Goal: Task Accomplishment & Management: Manage account settings

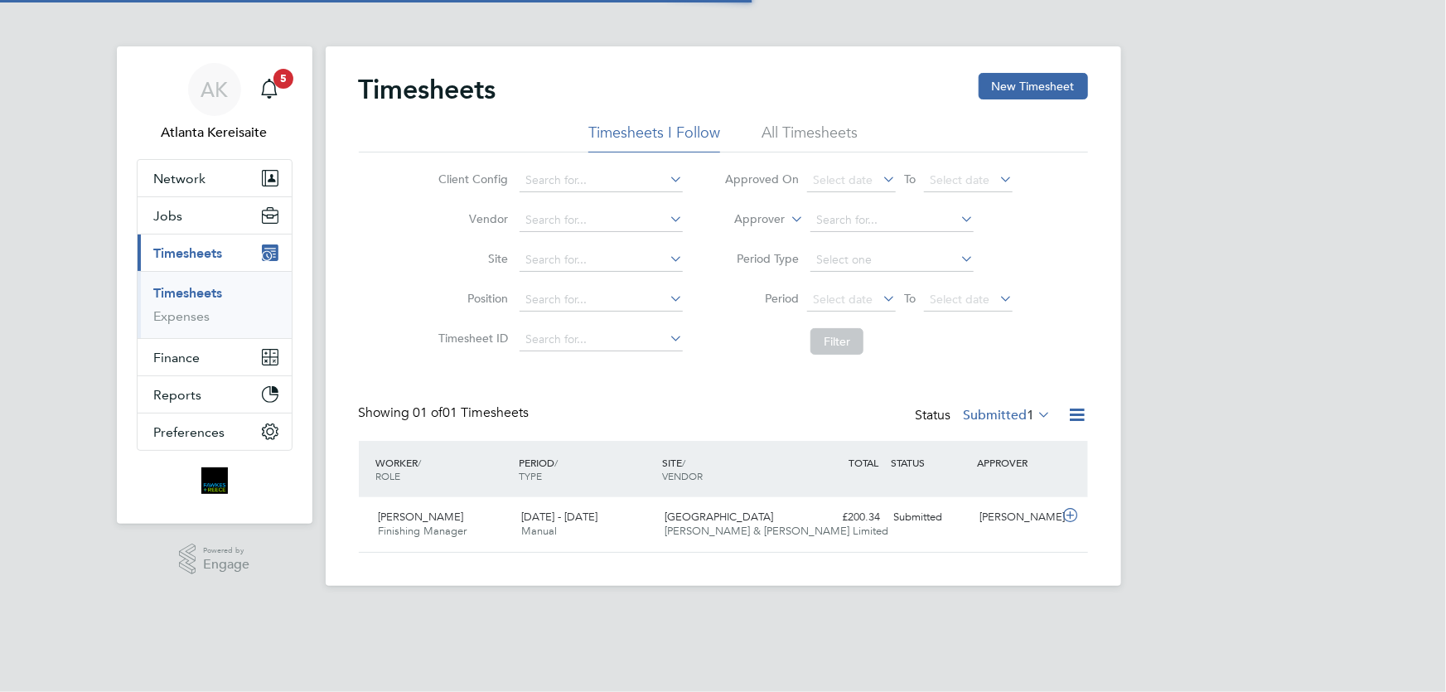
scroll to position [41, 143]
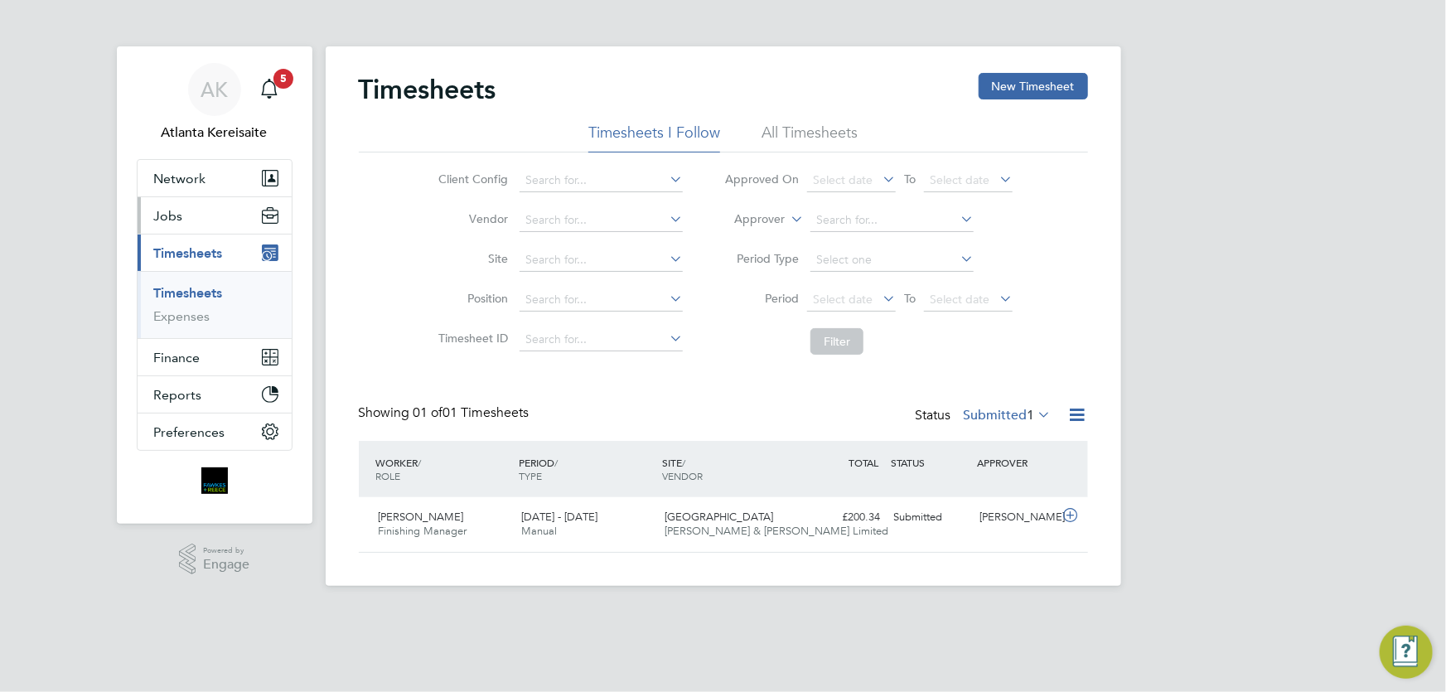
click at [196, 220] on button "Jobs" at bounding box center [215, 215] width 154 height 36
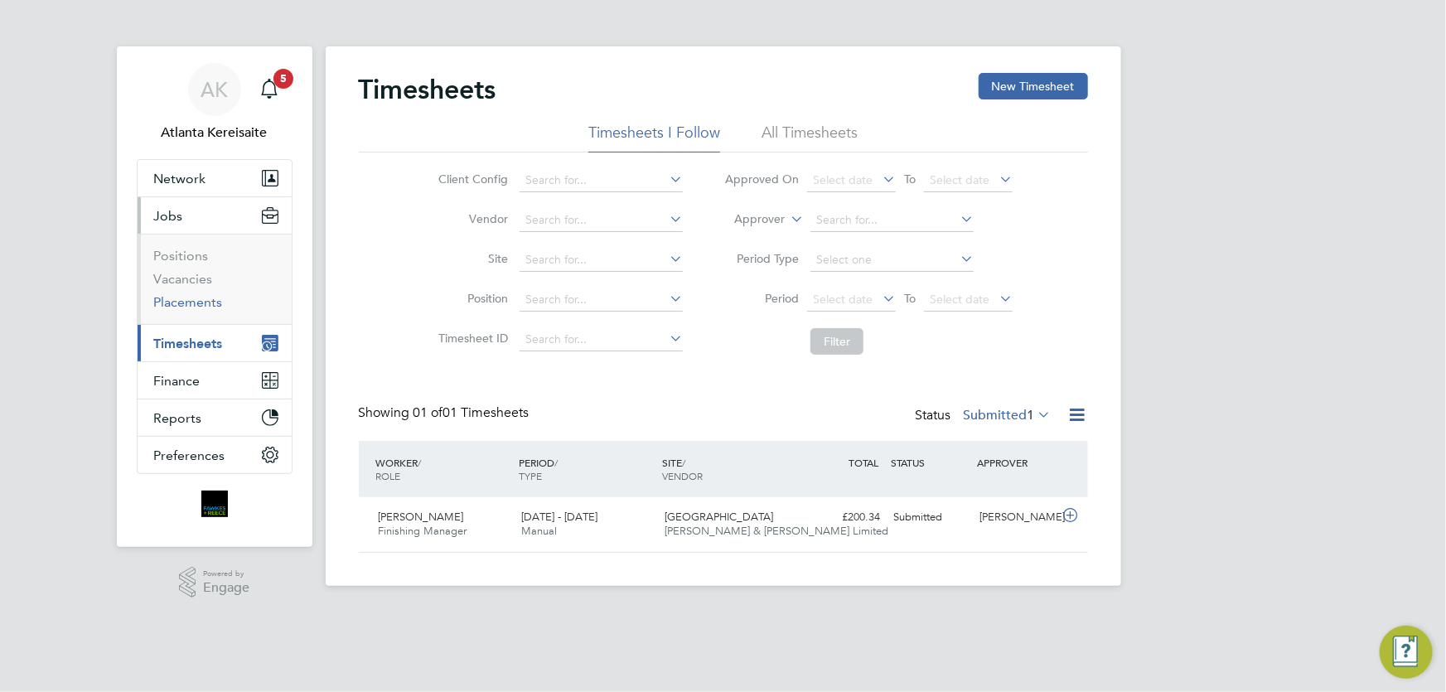
click at [206, 302] on link "Placements" at bounding box center [188, 302] width 69 height 16
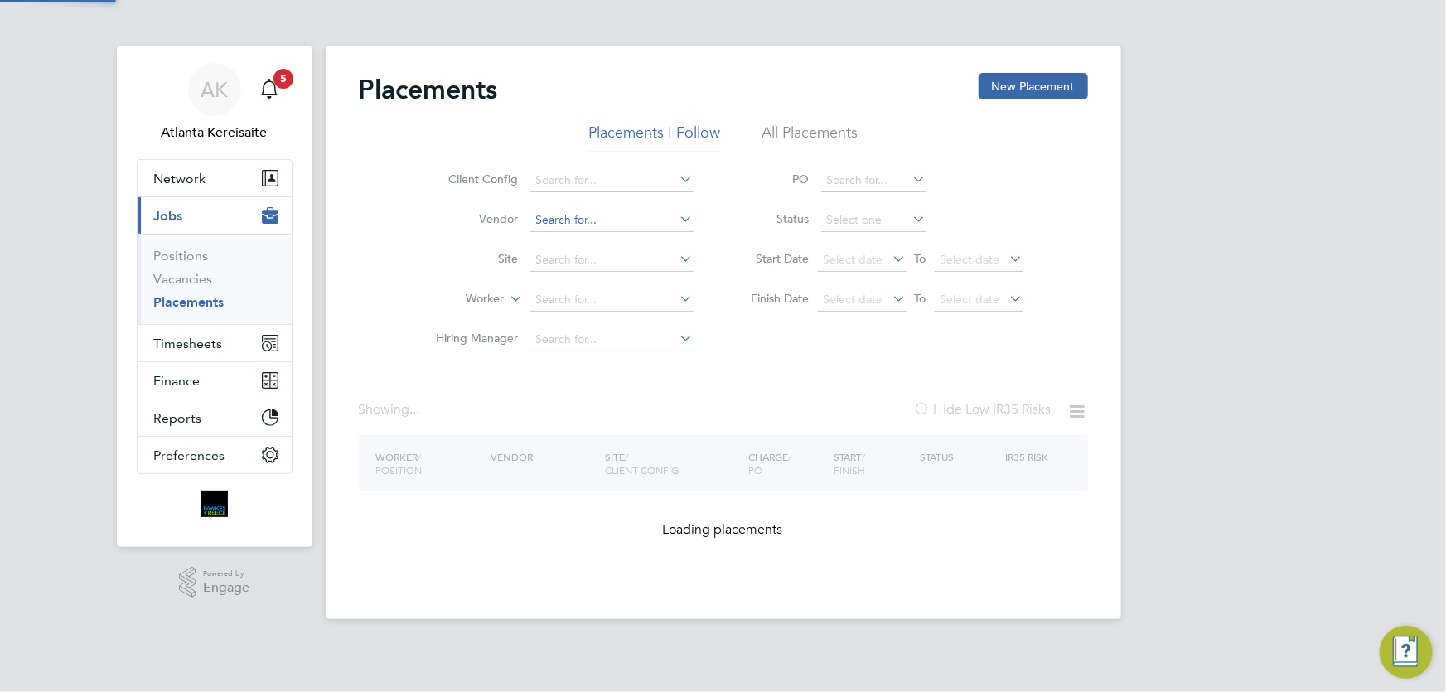
click at [569, 230] on div "Placements New Placement Placements I Follow All Placements Client Config Vendo…" at bounding box center [724, 332] width 796 height 573
click at [548, 261] on input at bounding box center [611, 260] width 163 height 23
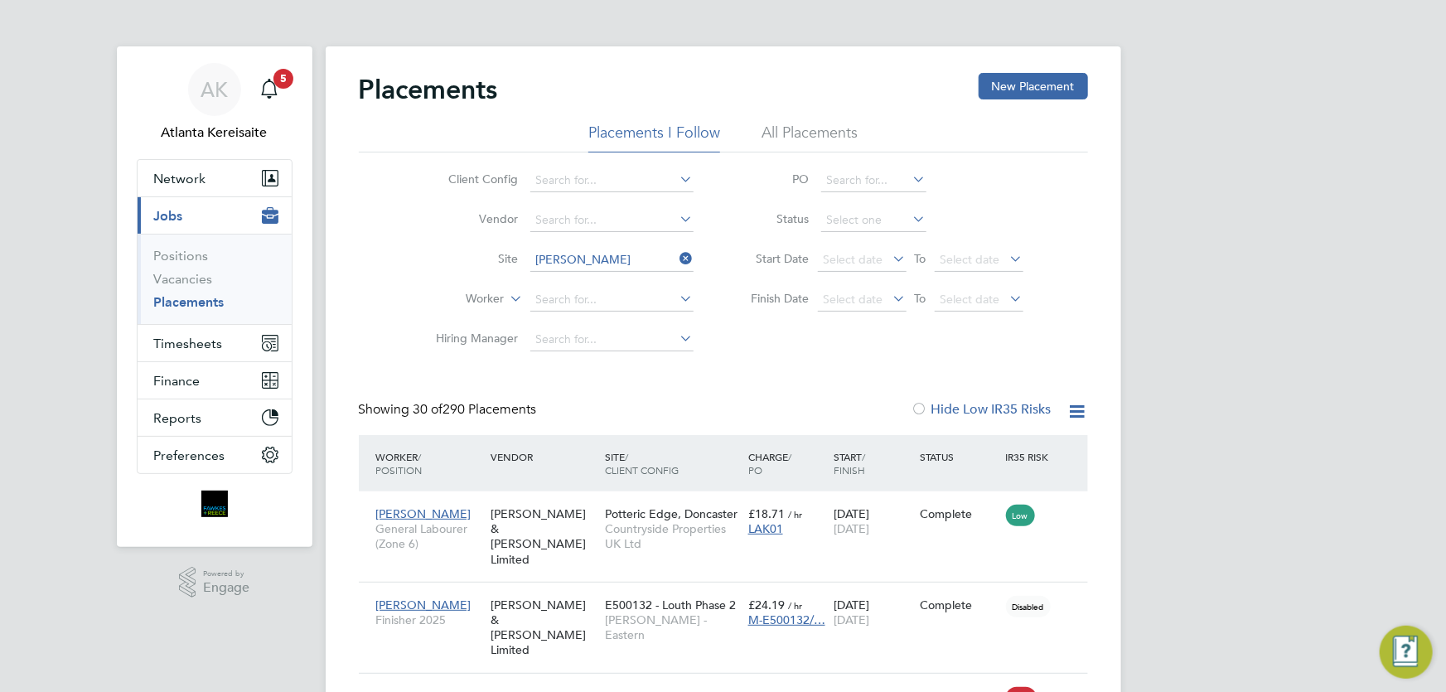
click at [566, 318] on li "Harr ogate Police Training College" at bounding box center [661, 325] width 262 height 22
type input "Harrogate Police Training College"
click at [183, 273] on link "Vacancies" at bounding box center [183, 279] width 59 height 16
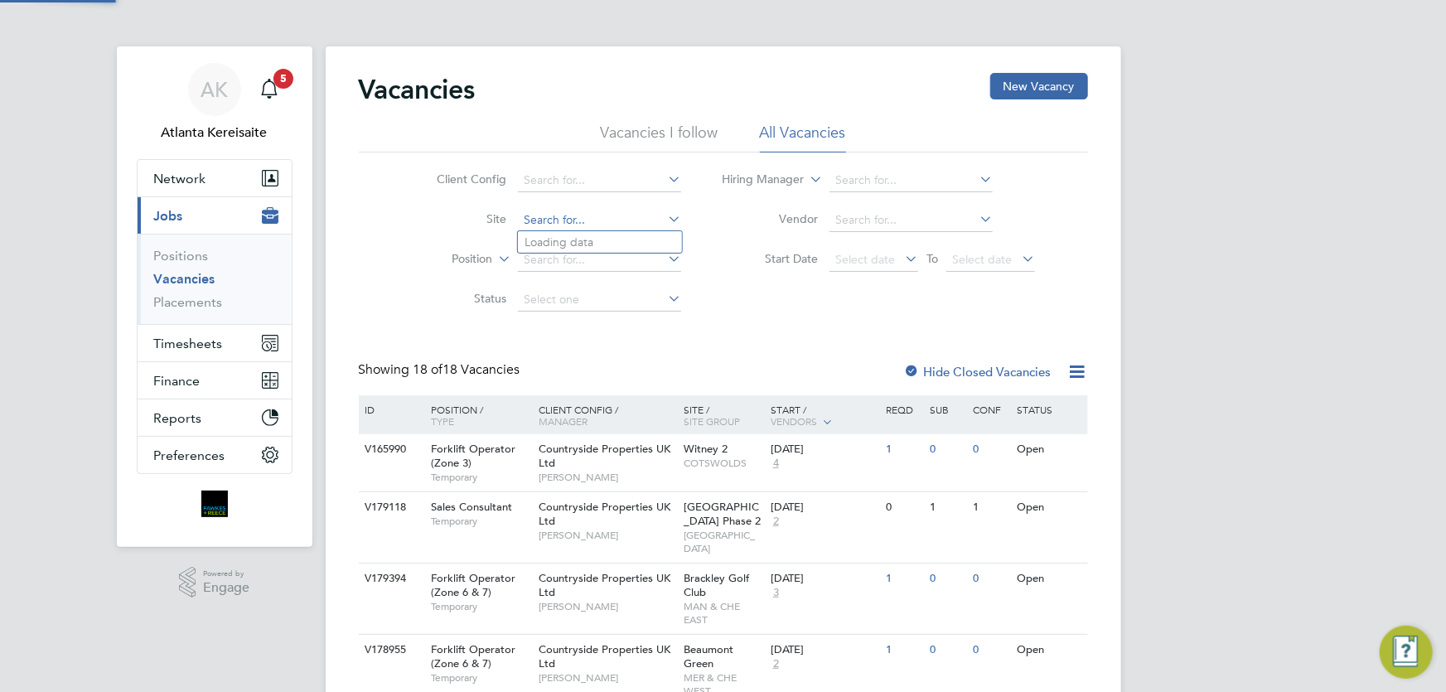
click at [557, 224] on input at bounding box center [599, 220] width 163 height 23
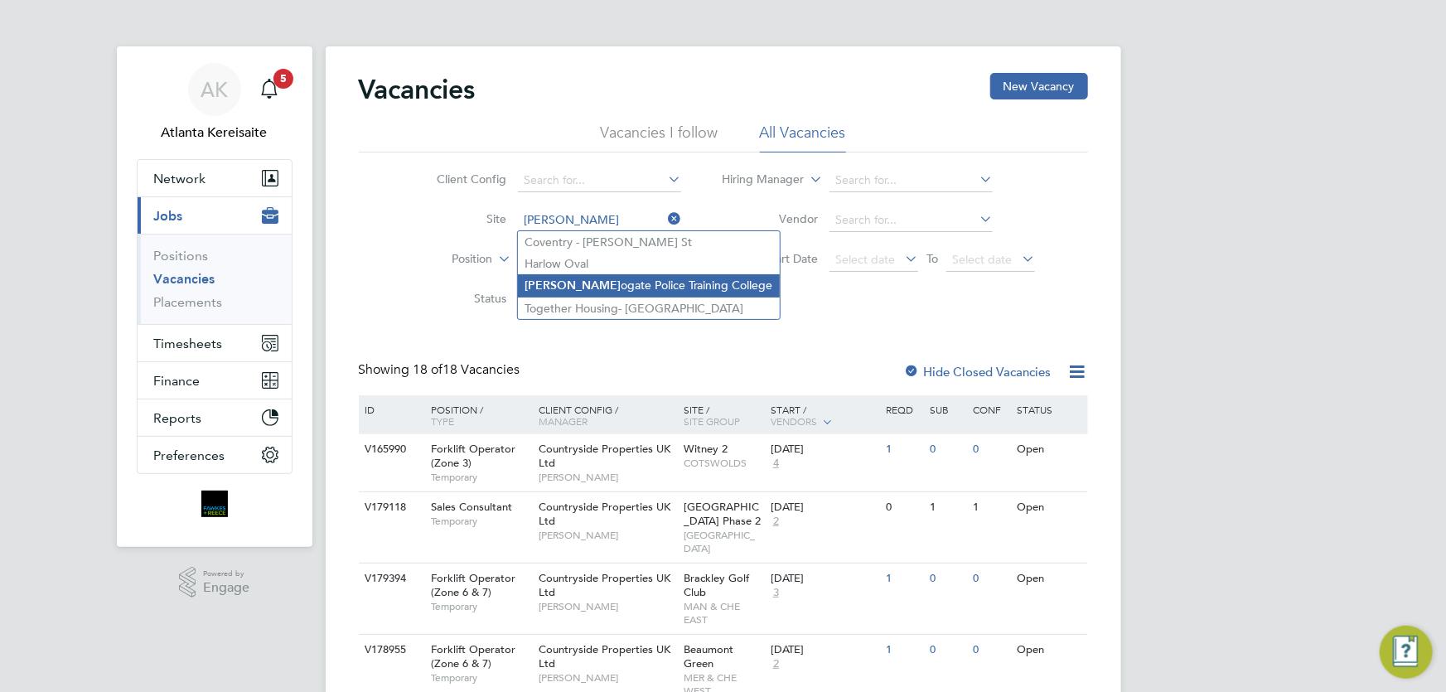
click at [587, 278] on li "Harr ogate Police Training College" at bounding box center [649, 285] width 262 height 22
type input "Harrogate Police Training College"
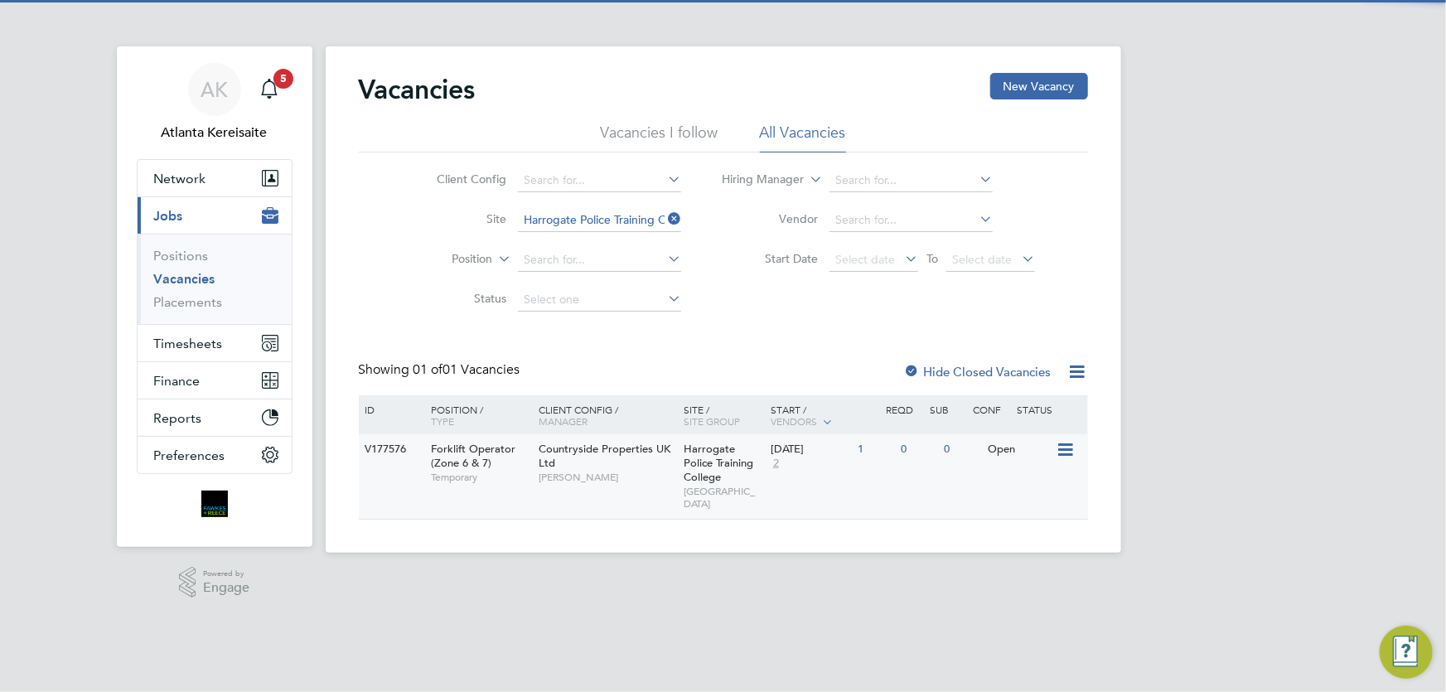
click at [901, 484] on div "V177576 Forklift Operator (Zone 6 & 7) Temporary Countryside Properties UK Ltd …" at bounding box center [723, 476] width 729 height 85
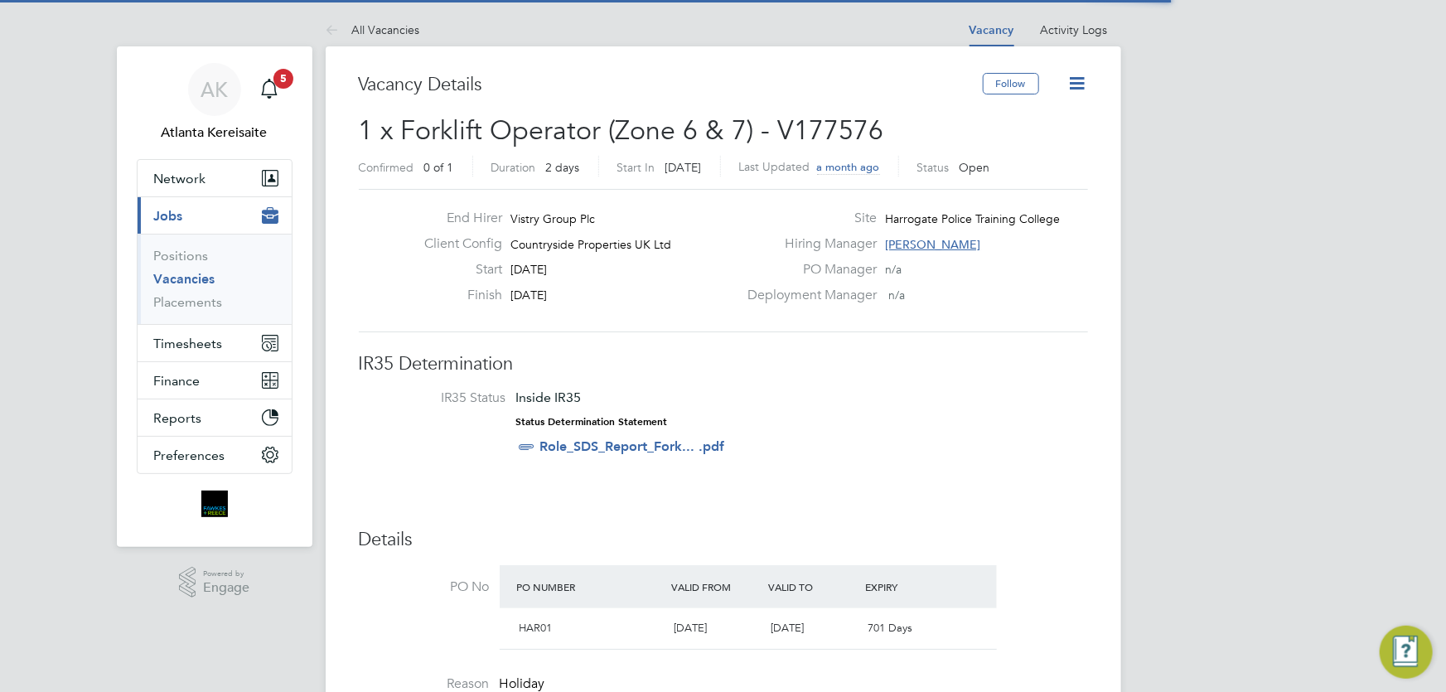
click at [1082, 80] on icon at bounding box center [1077, 83] width 21 height 21
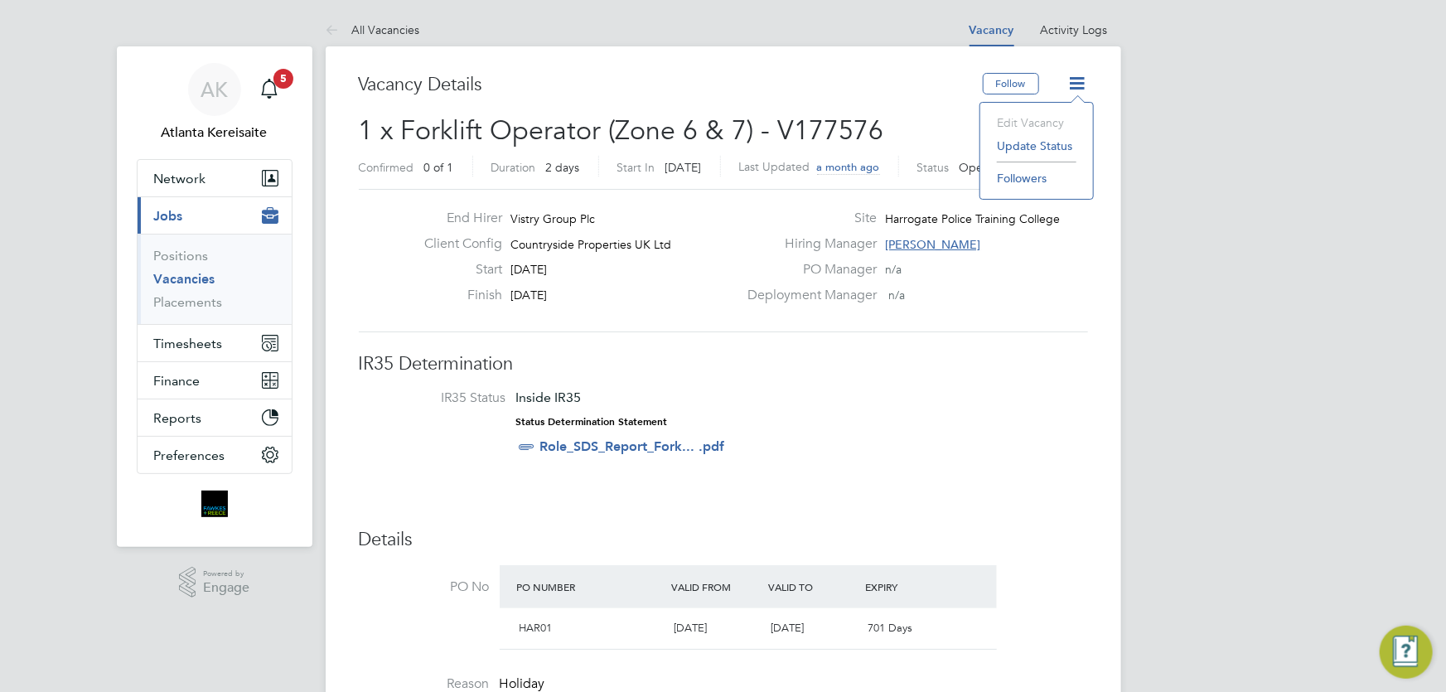
click at [920, 427] on li "IR35 Status Inside IR35 Status Determination Statement Role_SDS_Report_Fork... …" at bounding box center [723, 426] width 696 height 72
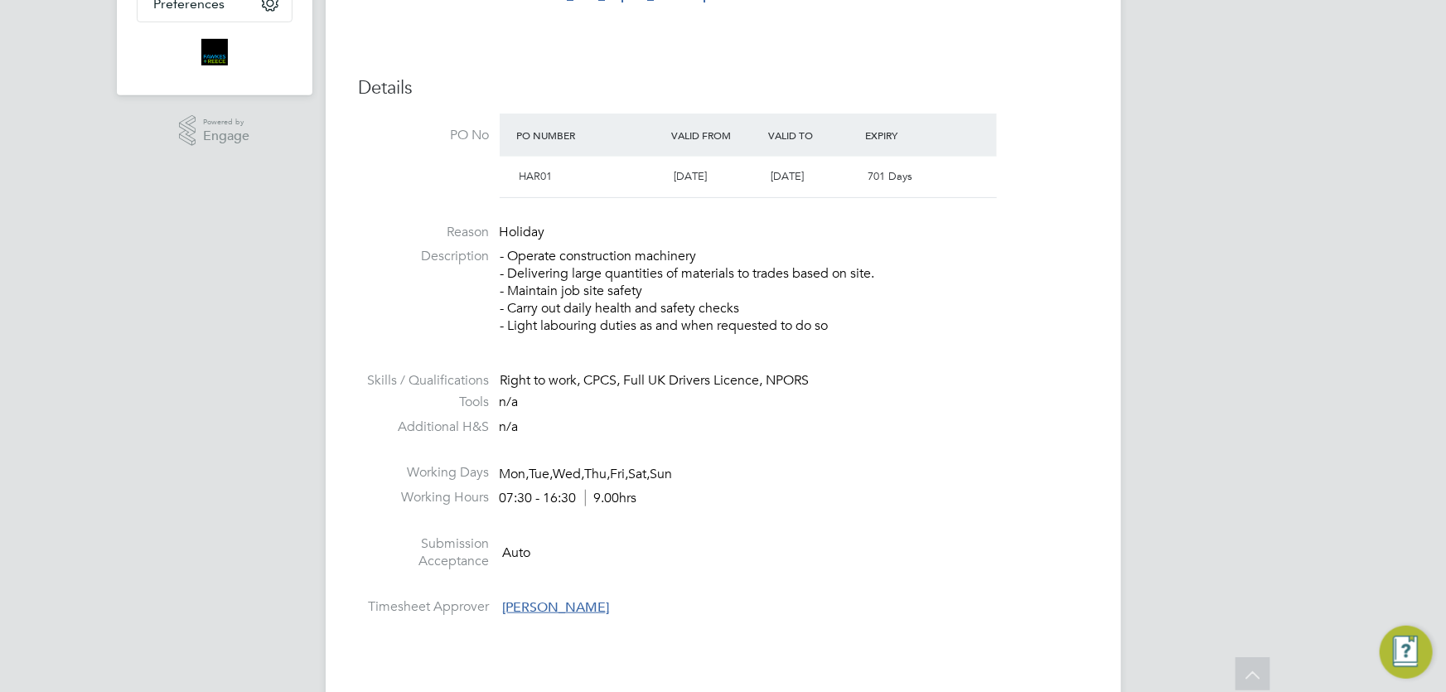
scroll to position [903, 0]
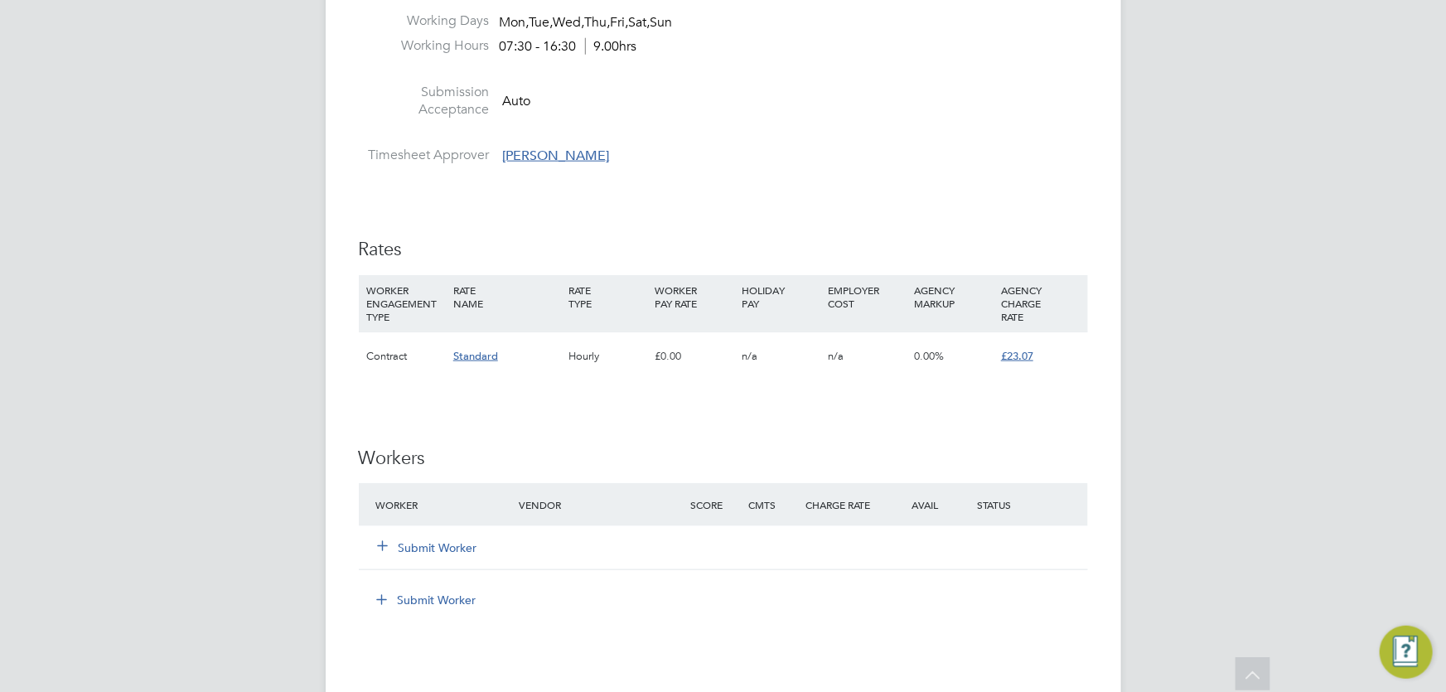
click at [419, 544] on button "Submit Worker" at bounding box center [428, 548] width 99 height 17
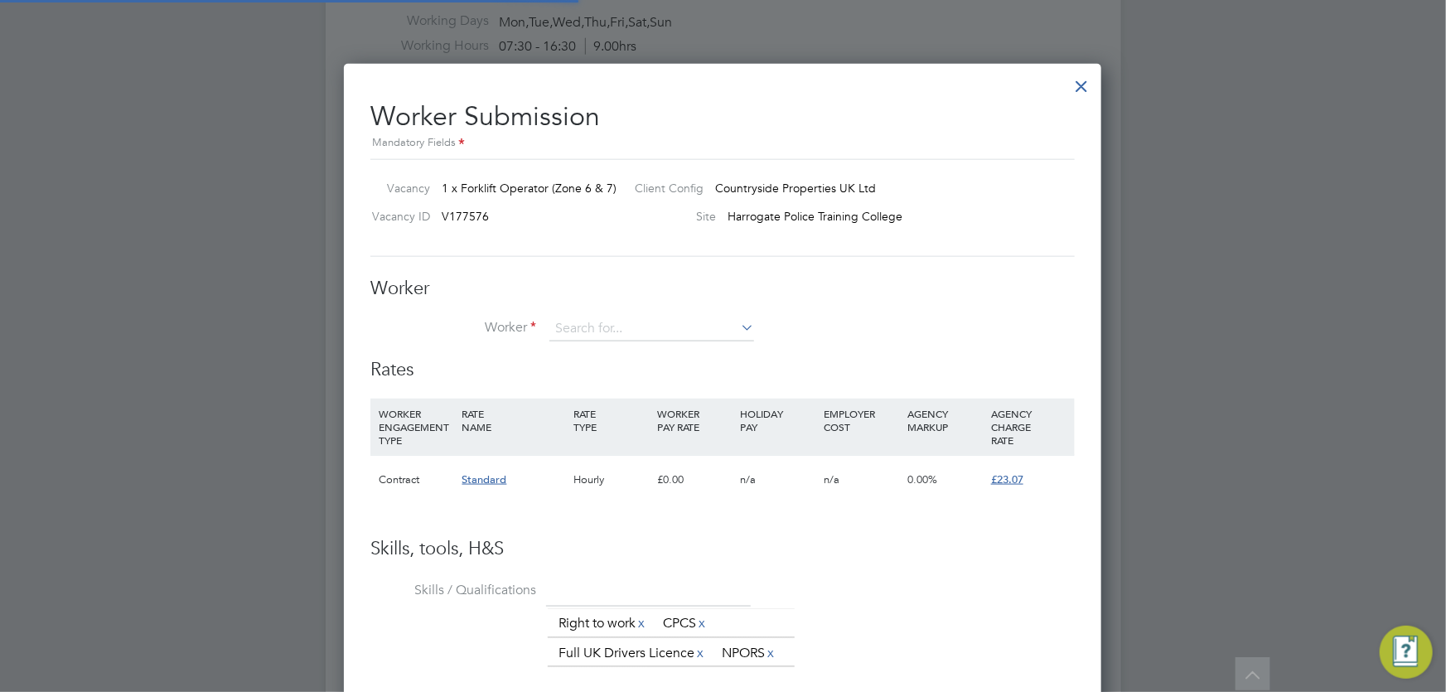
scroll to position [49, 112]
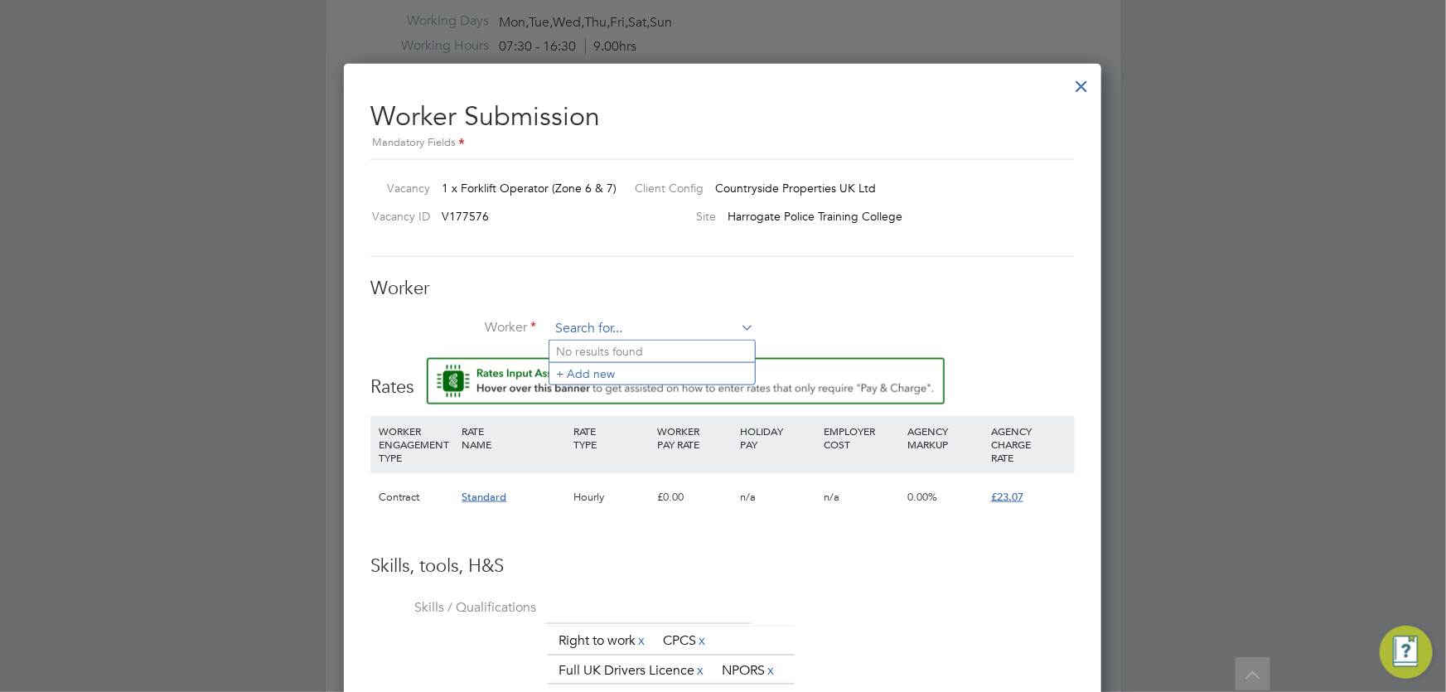
click at [615, 321] on input at bounding box center [651, 329] width 205 height 25
type input "chris lamb"
click at [608, 331] on input at bounding box center [651, 329] width 205 height 25
click at [608, 372] on li "+ Add new" at bounding box center [652, 373] width 206 height 22
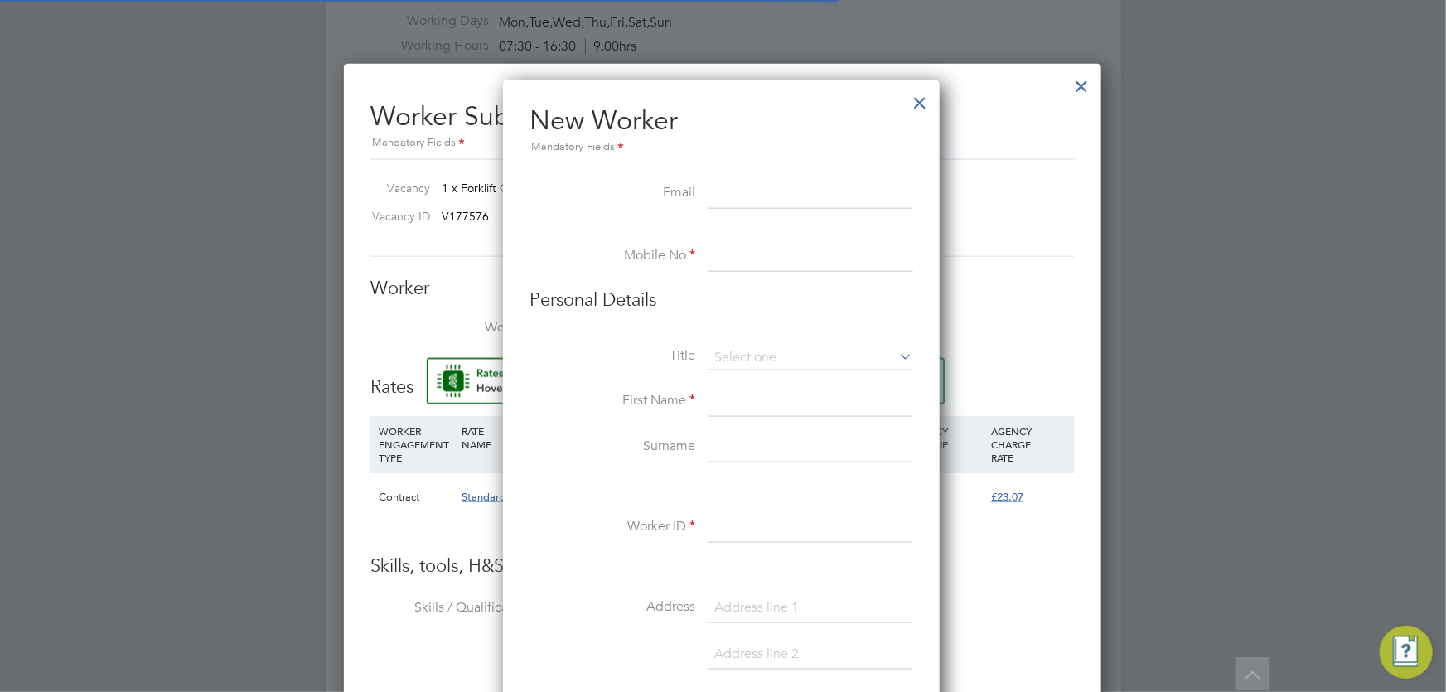
scroll to position [1406, 439]
click at [737, 183] on input at bounding box center [811, 195] width 205 height 30
paste input "[EMAIL_ADDRESS][DOMAIN_NAME]"
type input "[EMAIL_ADDRESS][DOMAIN_NAME]"
click at [726, 255] on input at bounding box center [811, 257] width 205 height 30
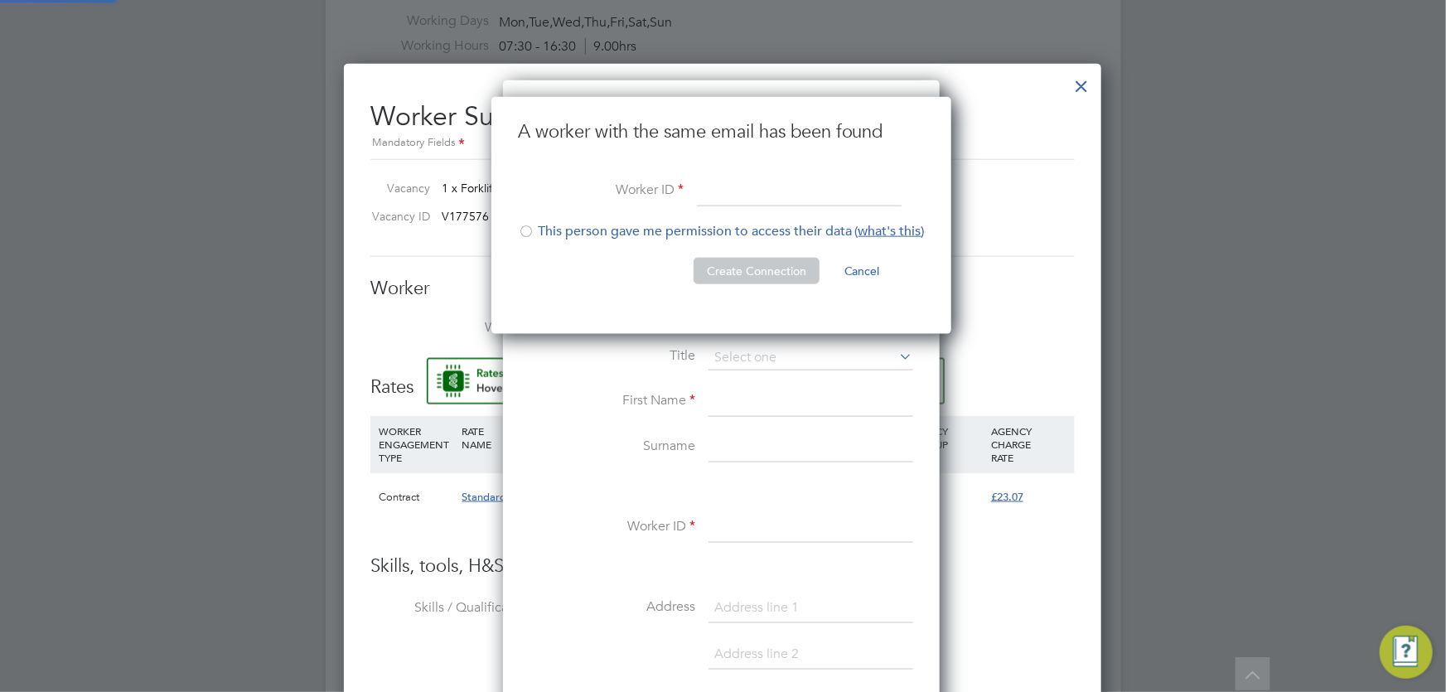
scroll to position [236, 462]
click at [534, 225] on div at bounding box center [526, 233] width 17 height 17
click at [718, 196] on input at bounding box center [799, 192] width 205 height 30
paste input "CAN-413182"
type input "CAN-413182"
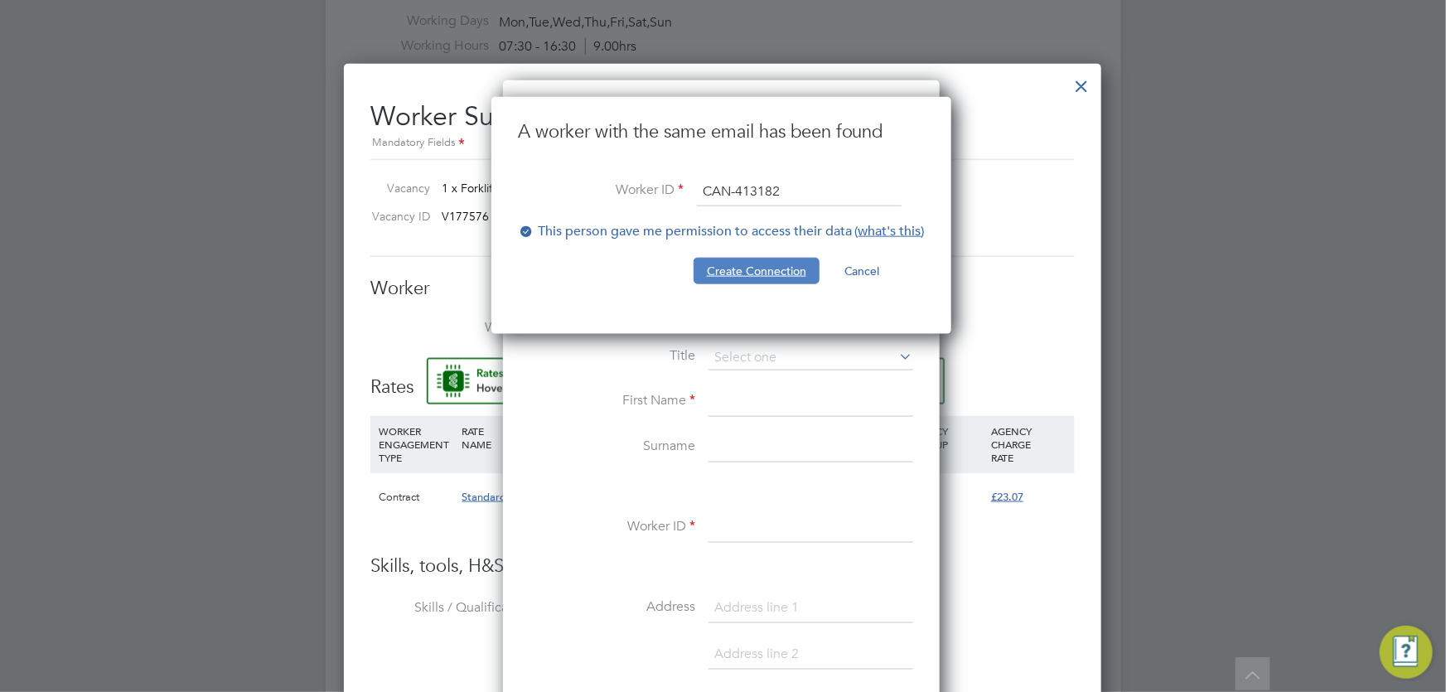
click at [772, 267] on button "Create Connection" at bounding box center [757, 271] width 126 height 27
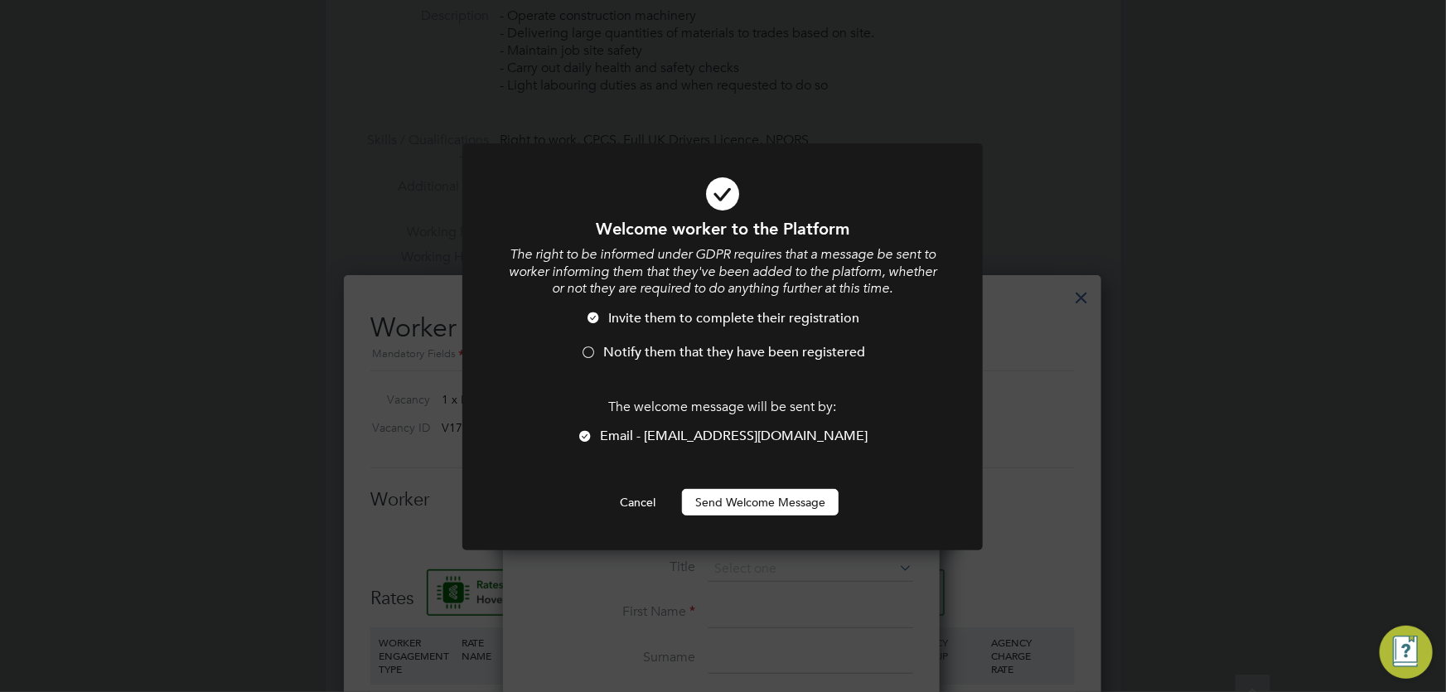
scroll to position [0, 0]
click at [638, 352] on span "Notify them that they have been registered" at bounding box center [734, 352] width 262 height 17
click at [743, 496] on button "Send Welcome Message" at bounding box center [760, 502] width 157 height 27
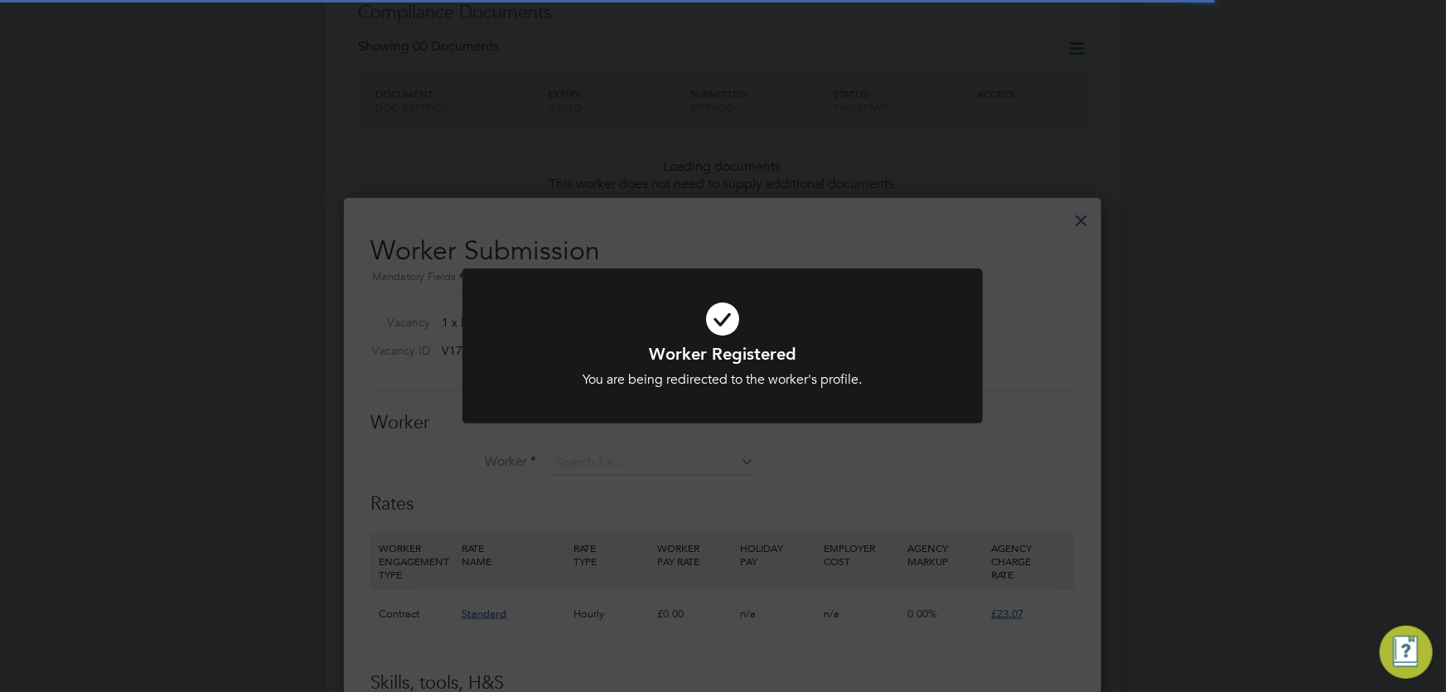
scroll to position [8, 8]
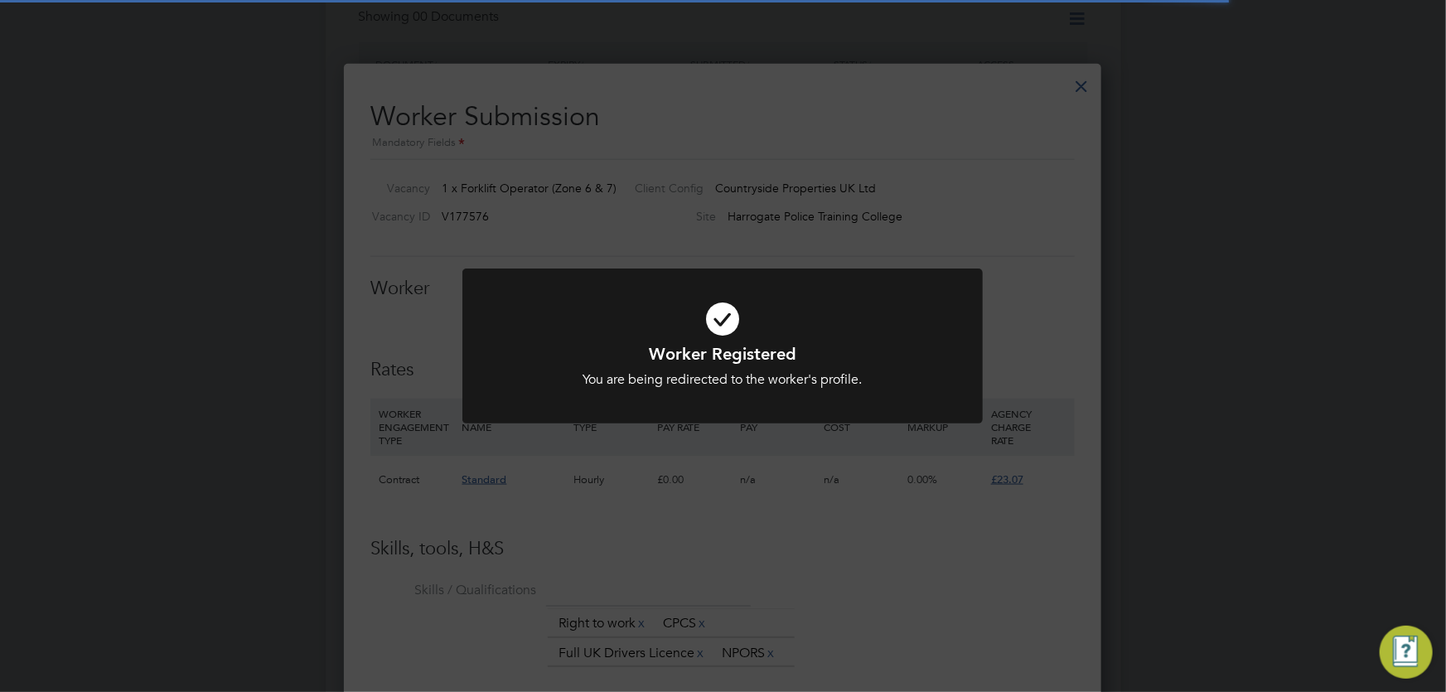
click at [768, 495] on div "Worker Registered You are being redirected to the worker's profile. Cancel Okay" at bounding box center [723, 346] width 1446 height 692
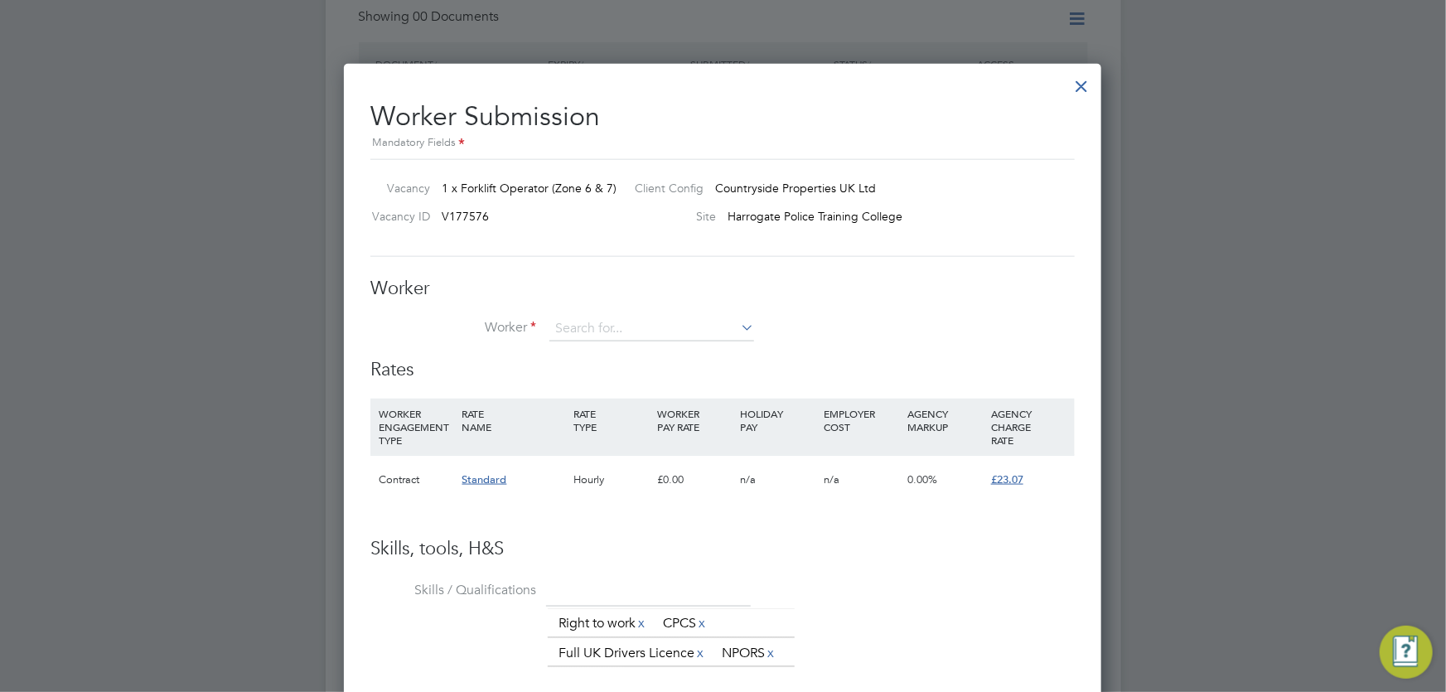
click at [869, 548] on h3 "Skills, tools, H&S" at bounding box center [722, 549] width 704 height 24
click at [605, 327] on input at bounding box center [651, 329] width 205 height 25
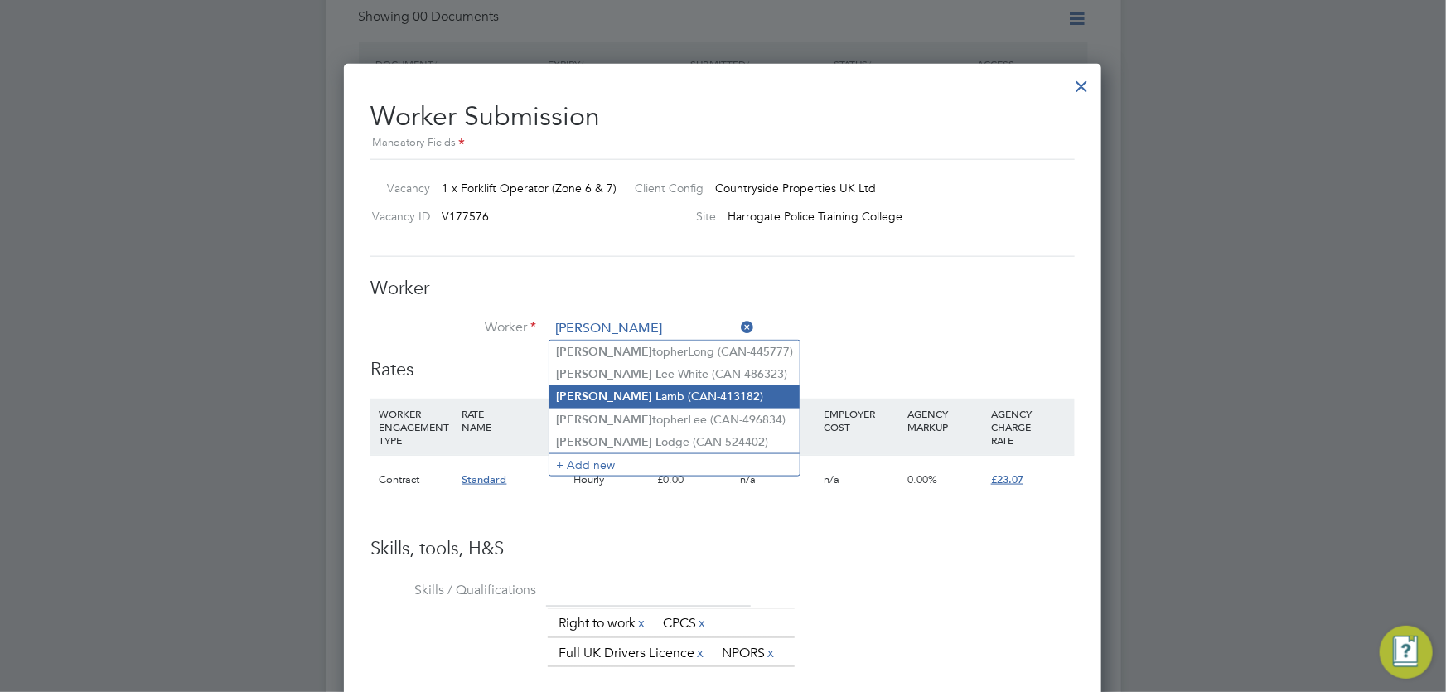
click at [656, 397] on li "Chris L amb (CAN-413182)" at bounding box center [674, 396] width 250 height 22
type input "Chris Lamb (CAN-413182)"
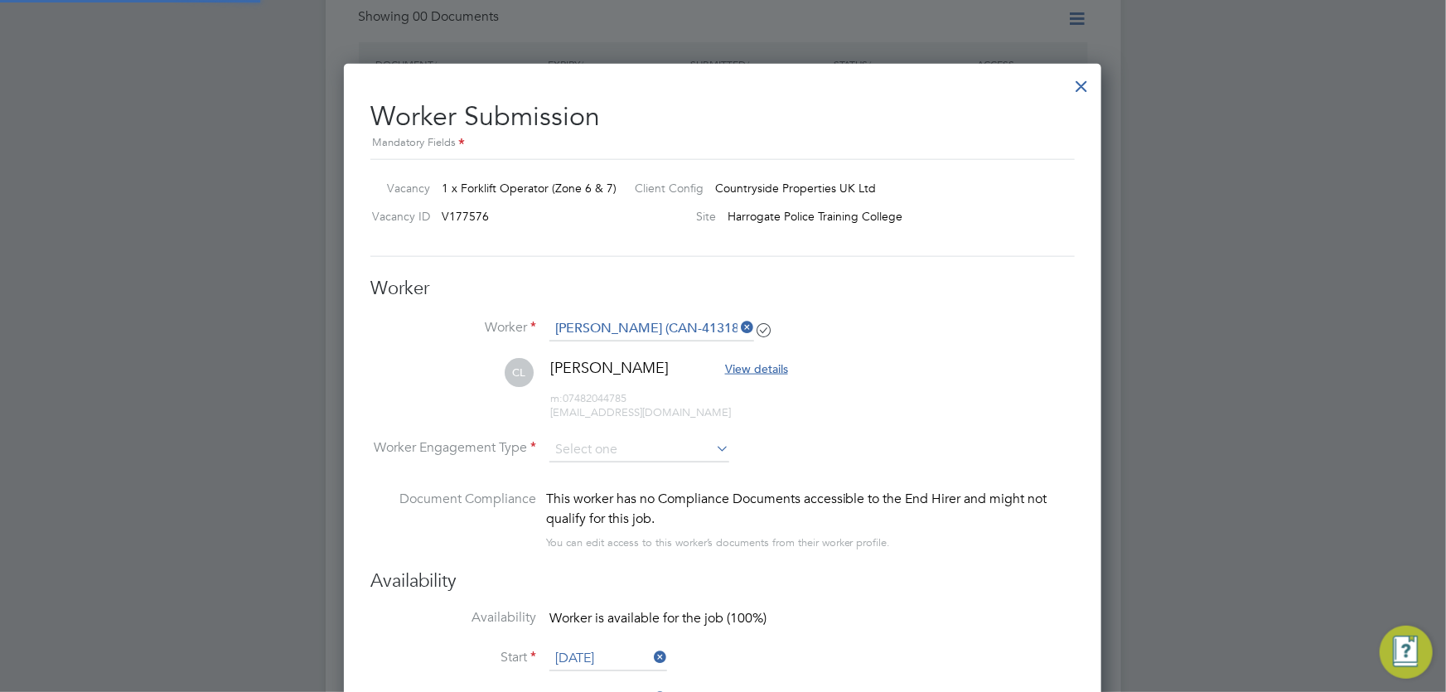
scroll to position [1400, 758]
click at [603, 447] on input at bounding box center [639, 450] width 180 height 25
click at [606, 469] on li "Contract" at bounding box center [639, 471] width 181 height 22
type input "Contract"
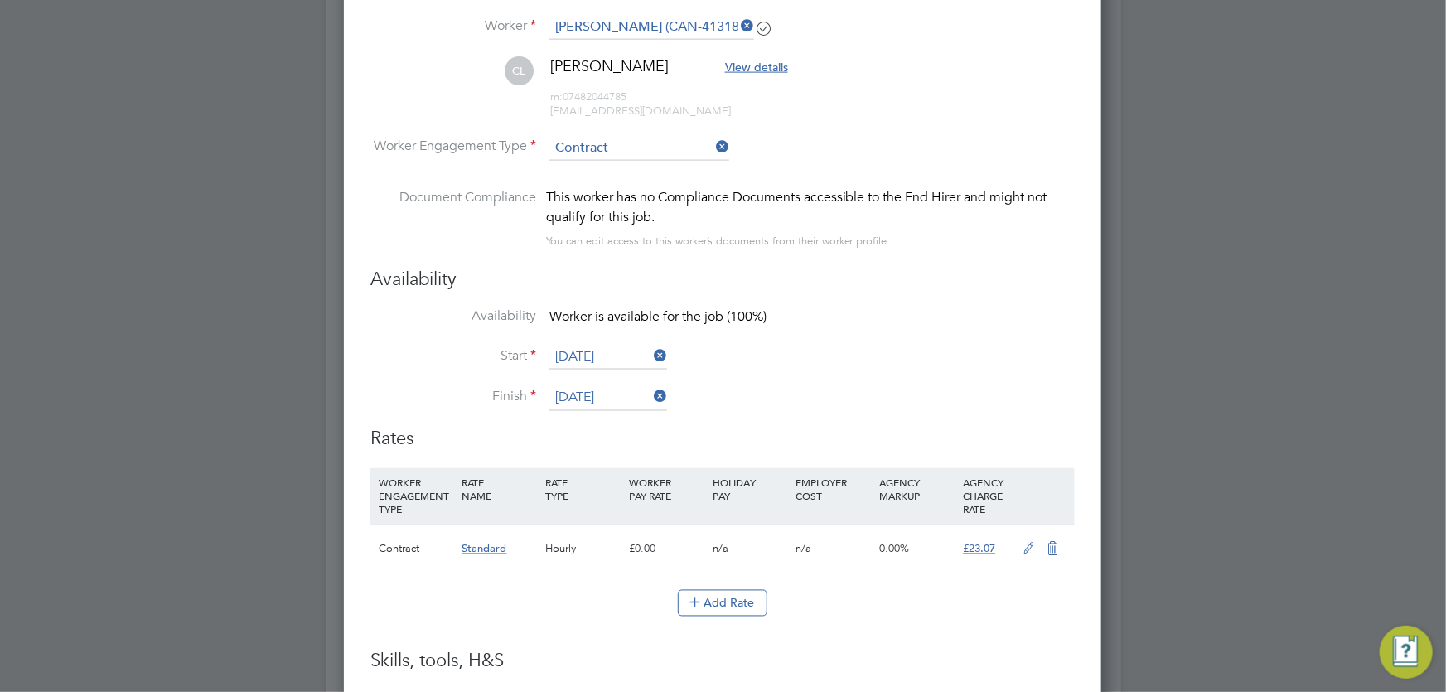
scroll to position [1431, 0]
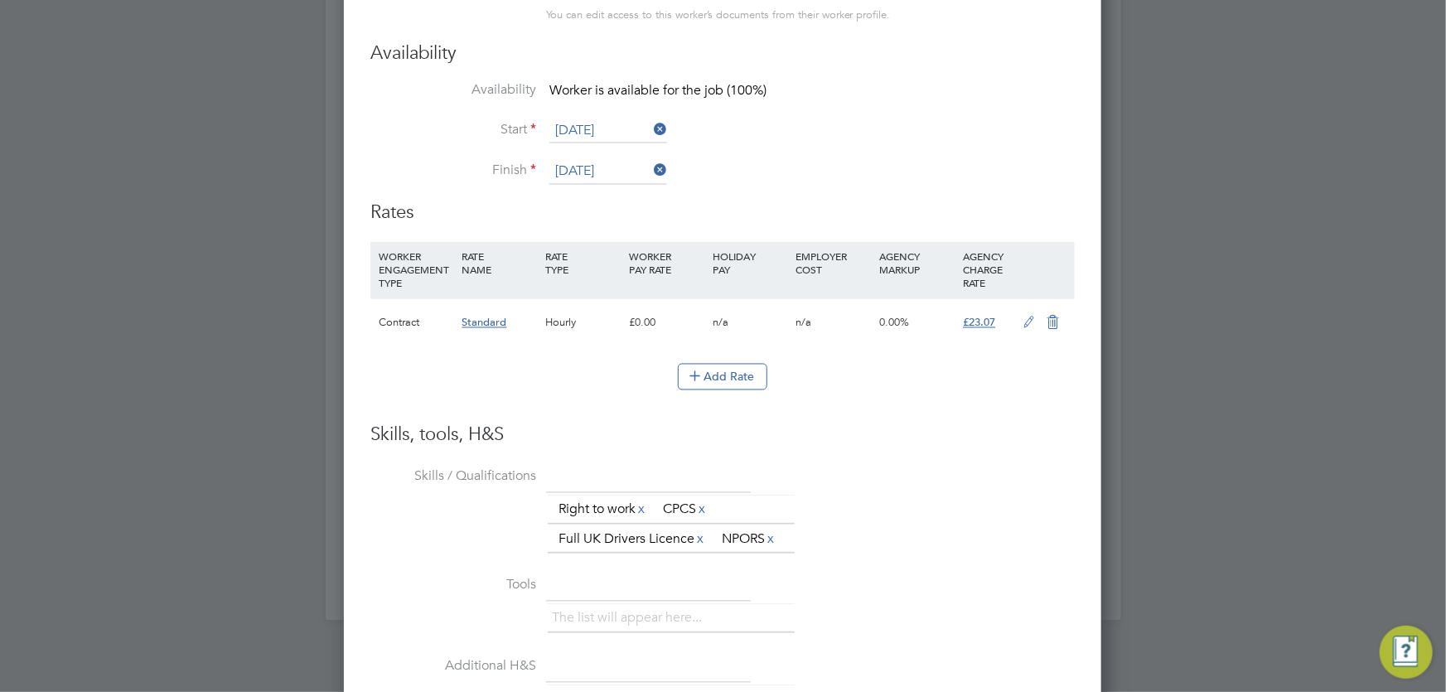
click at [1024, 320] on icon at bounding box center [1029, 323] width 21 height 13
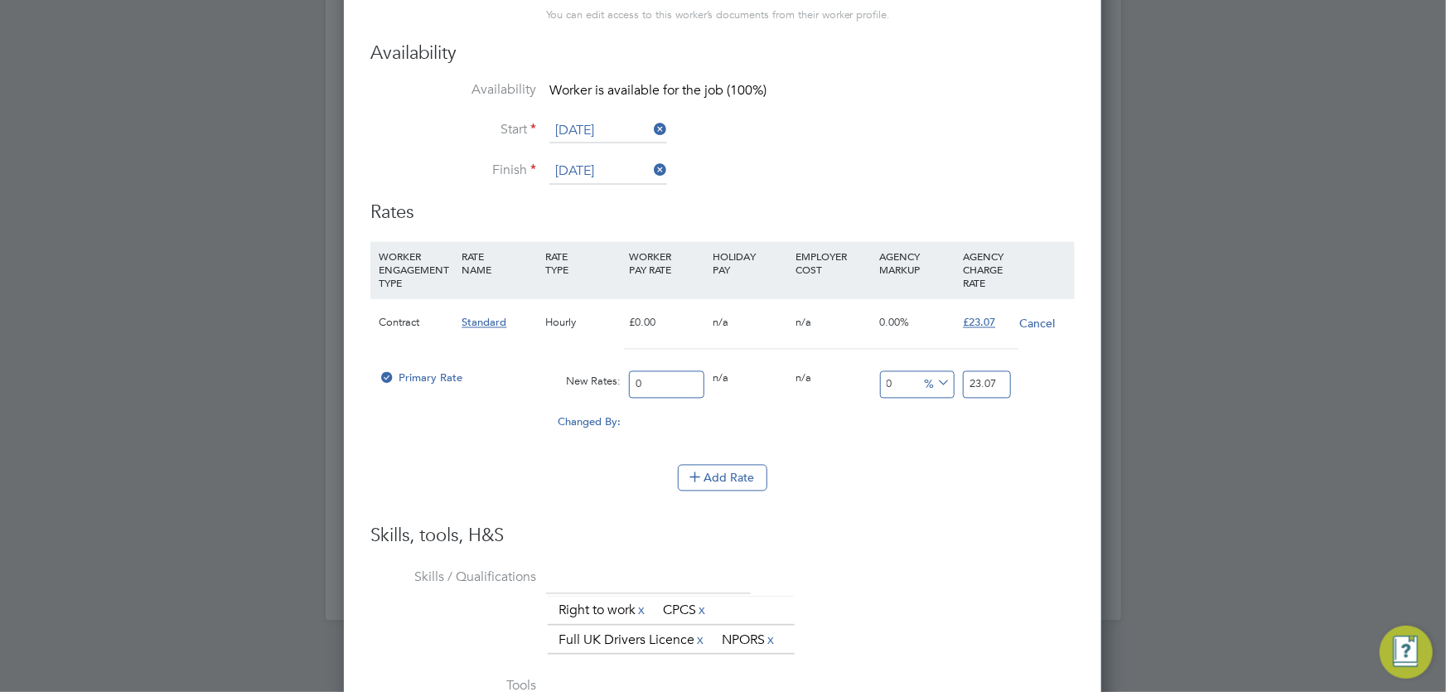
scroll to position [8, 8]
drag, startPoint x: 646, startPoint y: 380, endPoint x: 627, endPoint y: 380, distance: 19.1
click at [627, 380] on div "0" at bounding box center [667, 385] width 84 height 44
type input "2"
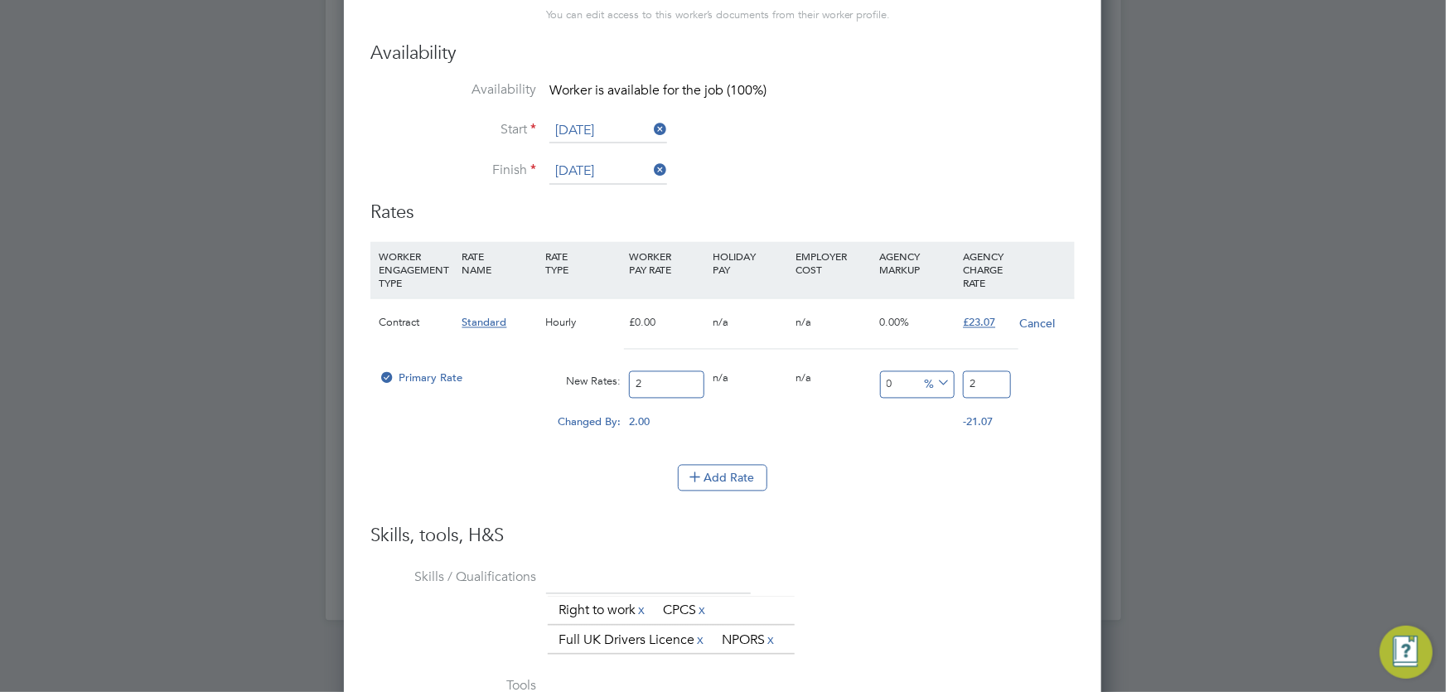
type input "20"
drag, startPoint x: 903, startPoint y: 385, endPoint x: 882, endPoint y: 385, distance: 20.7
click at [882, 385] on input "0" at bounding box center [917, 384] width 75 height 27
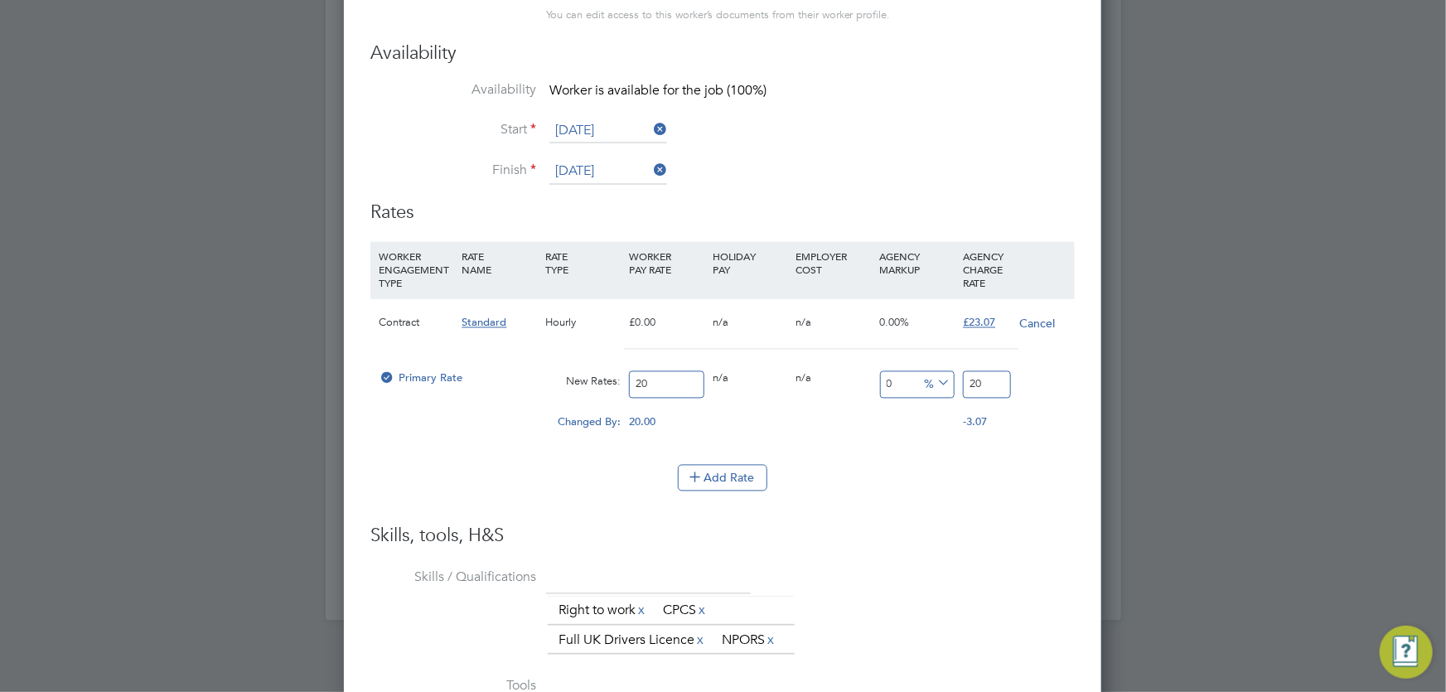
click at [978, 384] on input "20" at bounding box center [986, 384] width 47 height 27
type input "15"
type input "23.0"
type input "15.35"
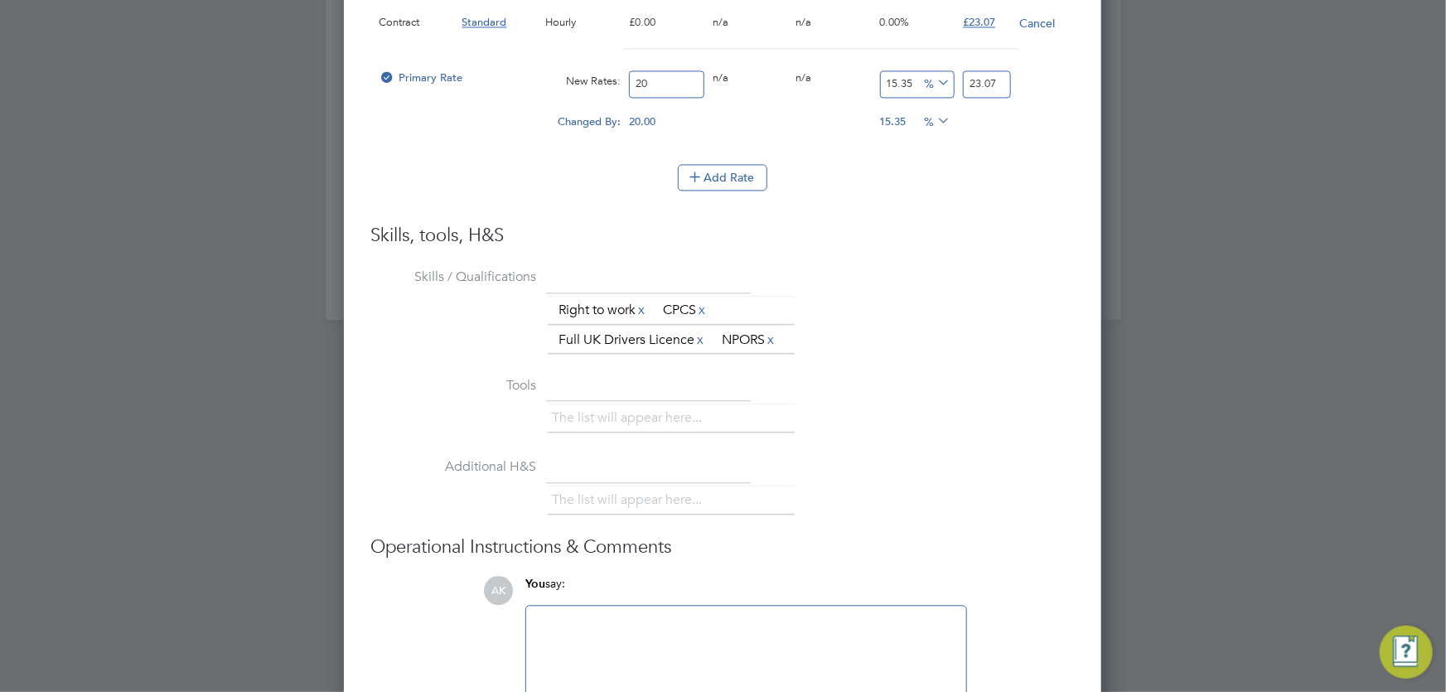
scroll to position [1808, 0]
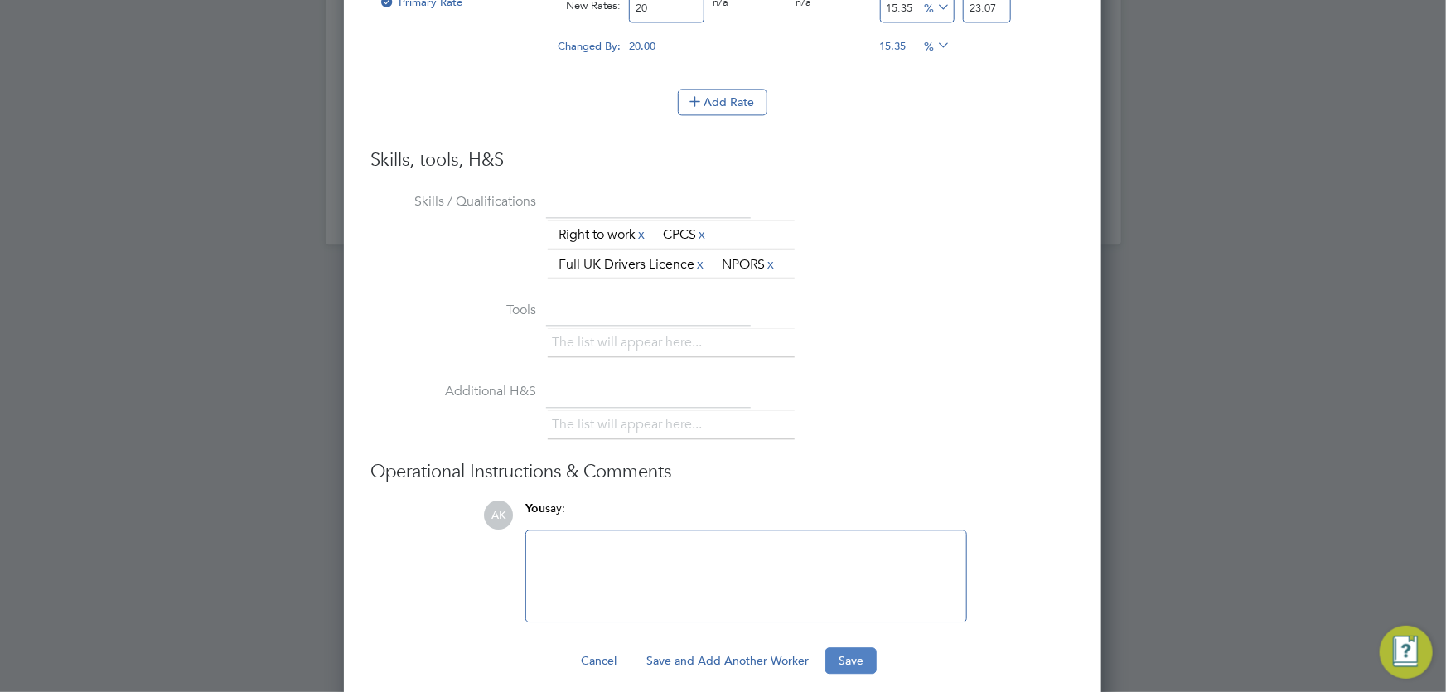
type input "23.07"
click at [849, 659] on button "Save" at bounding box center [850, 660] width 51 height 27
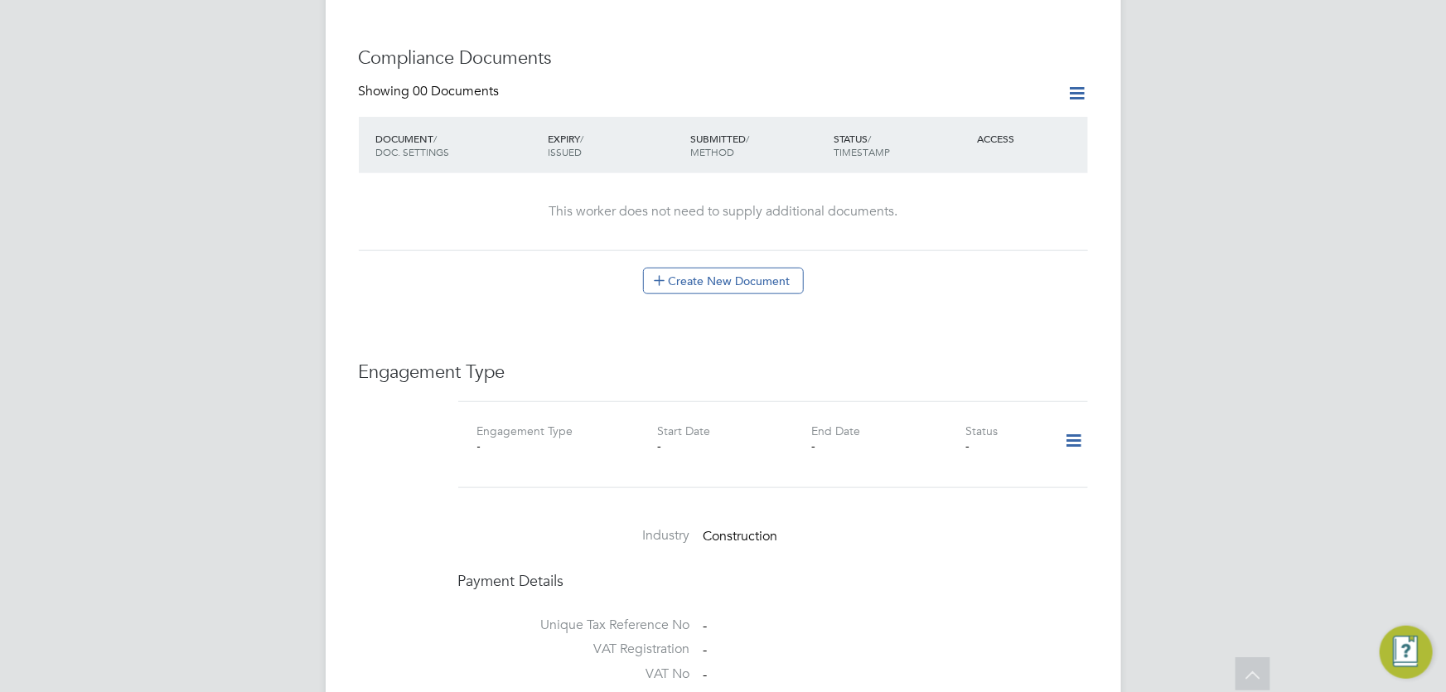
scroll to position [903, 0]
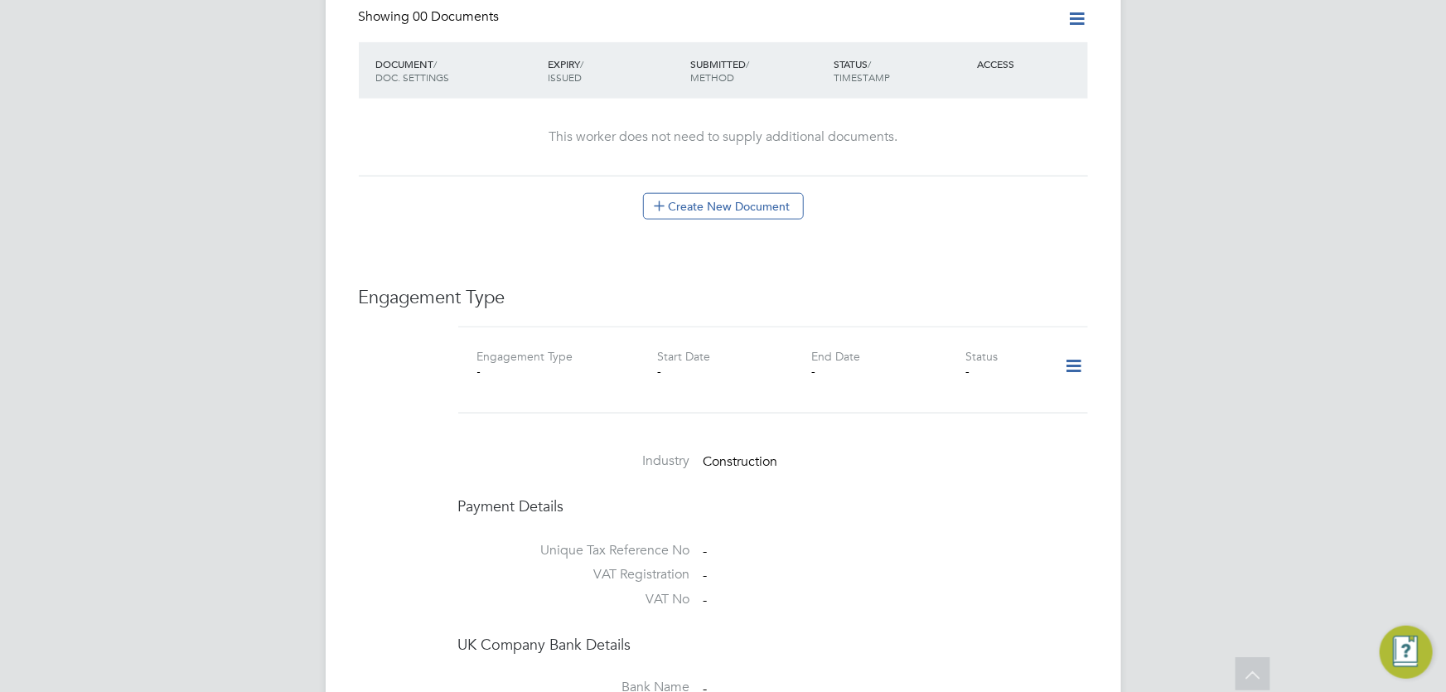
click at [1082, 347] on icon at bounding box center [1073, 366] width 29 height 38
click at [969, 423] on li "Add Engagement Type" at bounding box center [989, 420] width 188 height 23
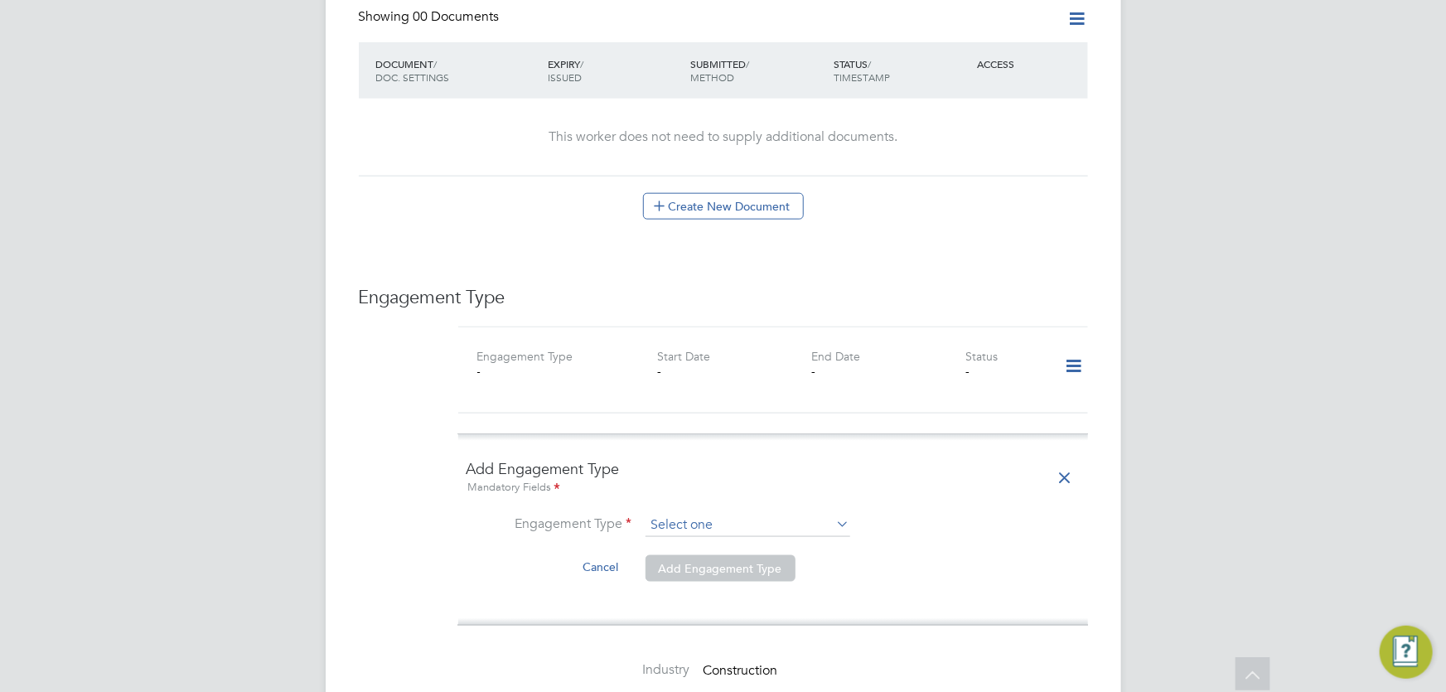
click at [687, 514] on input at bounding box center [748, 525] width 205 height 23
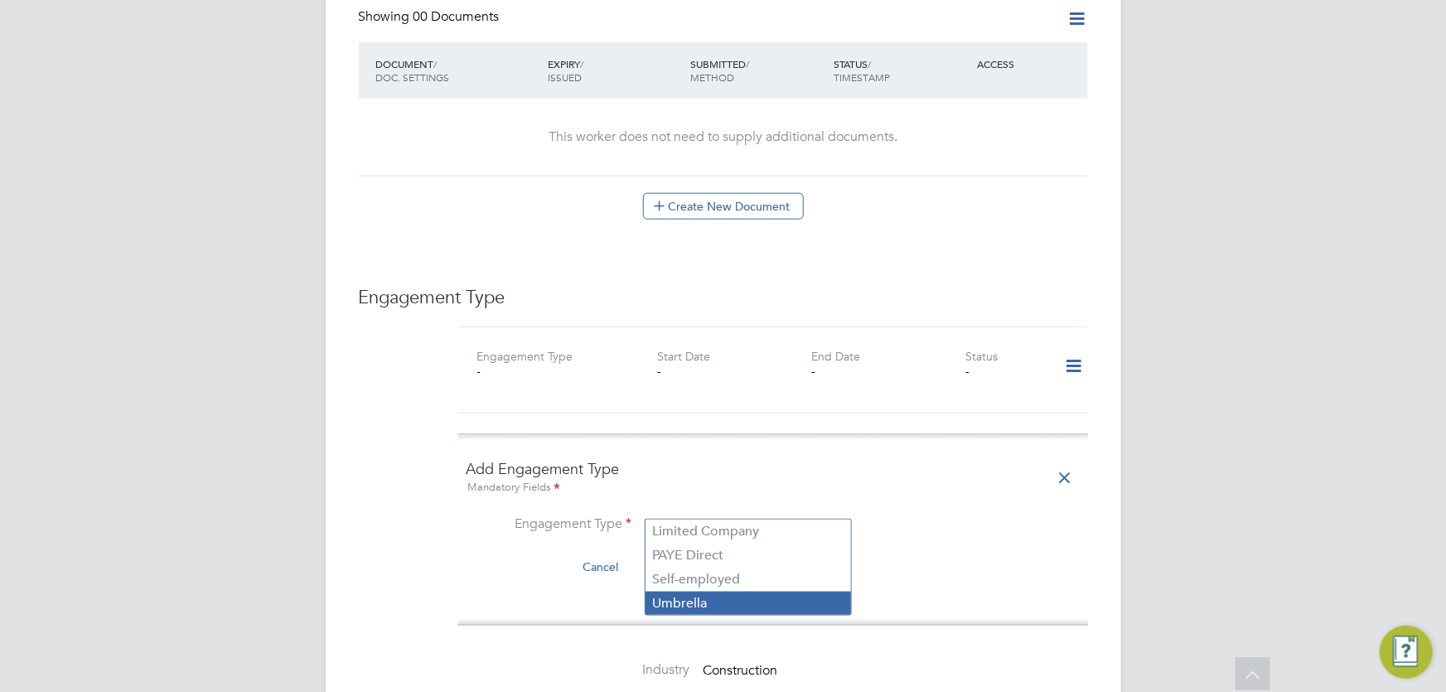
click at [724, 602] on li "Umbrella" at bounding box center [749, 604] width 206 height 24
type input "Umbrella"
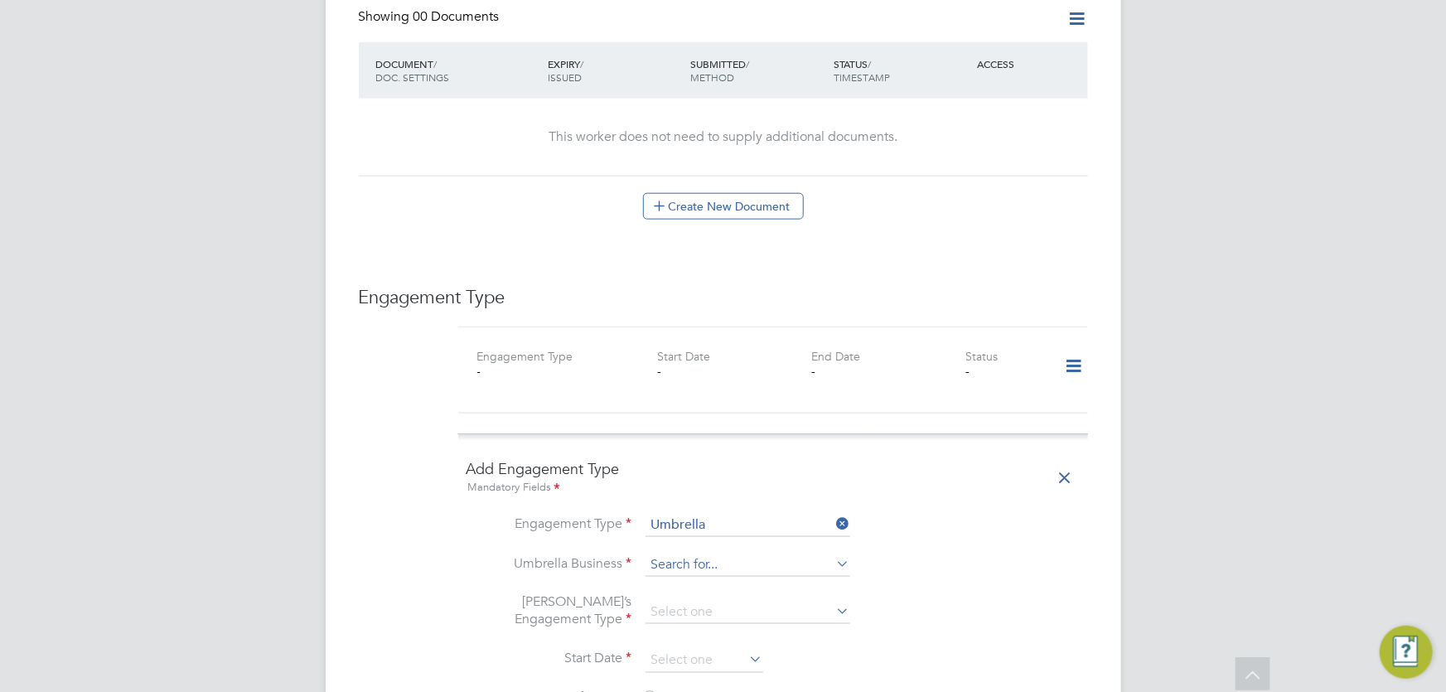
click at [710, 554] on input at bounding box center [748, 565] width 205 height 23
click at [740, 597] on li "Sa pphire DNP Limited" at bounding box center [749, 595] width 206 height 24
type input "Sapphire DNP Limited"
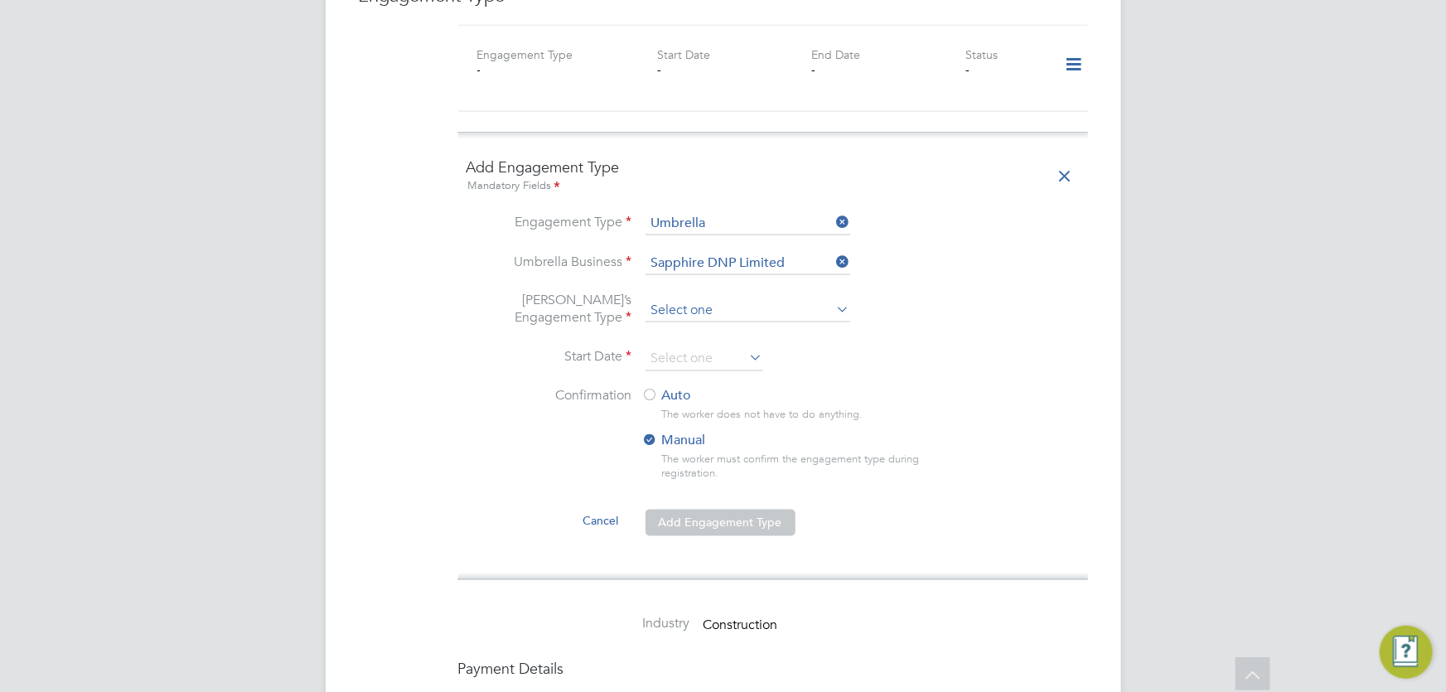
click at [743, 299] on input at bounding box center [748, 310] width 205 height 23
click at [712, 433] on li "Self-employed" at bounding box center [749, 436] width 206 height 24
type input "Self-employed"
click at [680, 346] on input at bounding box center [705, 358] width 118 height 25
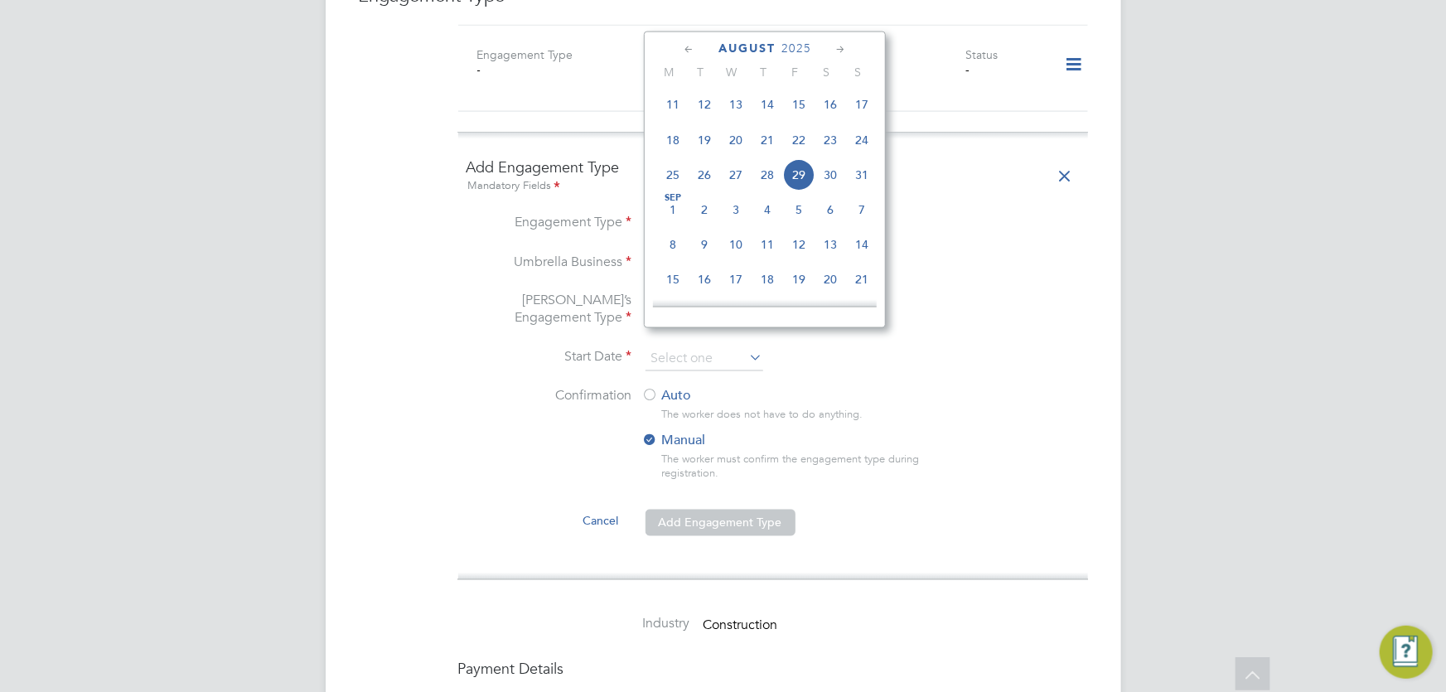
click at [670, 174] on span "25" at bounding box center [672, 174] width 31 height 31
type input "25 Aug 2025"
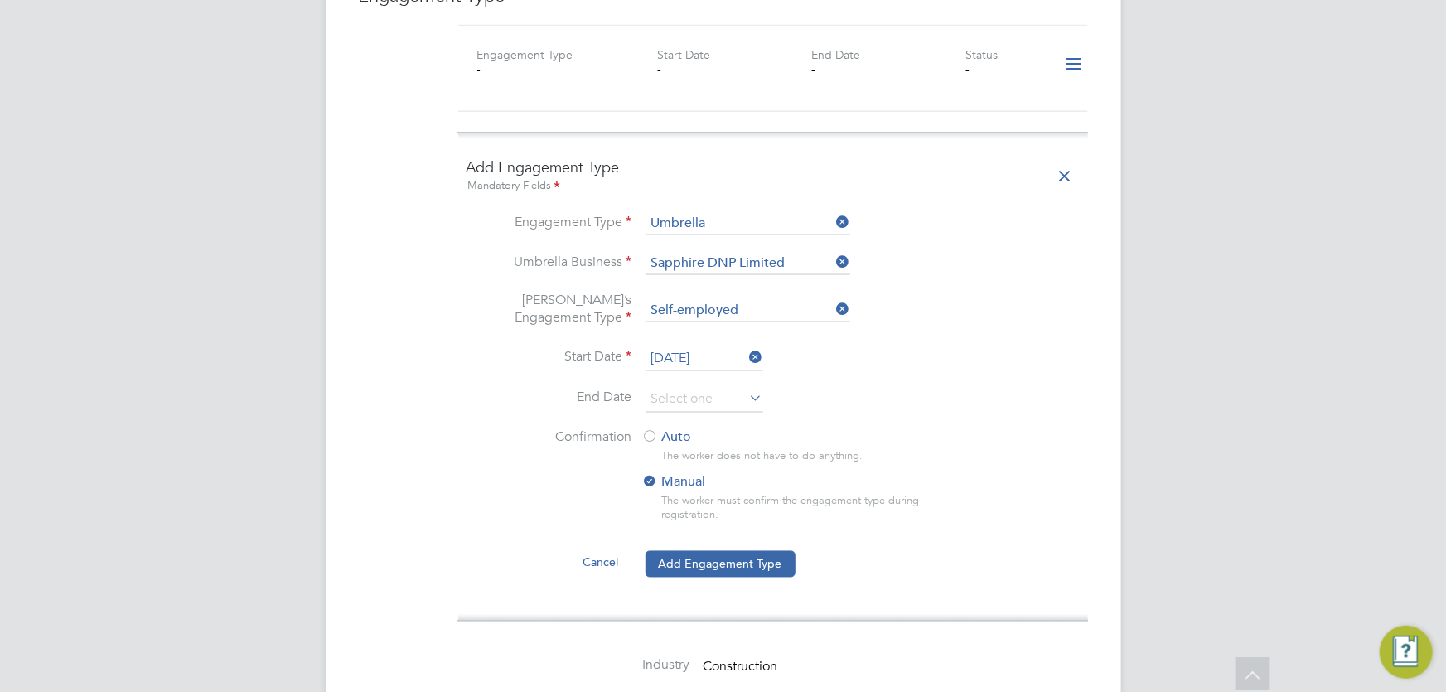
click at [674, 429] on label "Auto" at bounding box center [791, 437] width 298 height 17
click at [738, 388] on input at bounding box center [705, 400] width 118 height 25
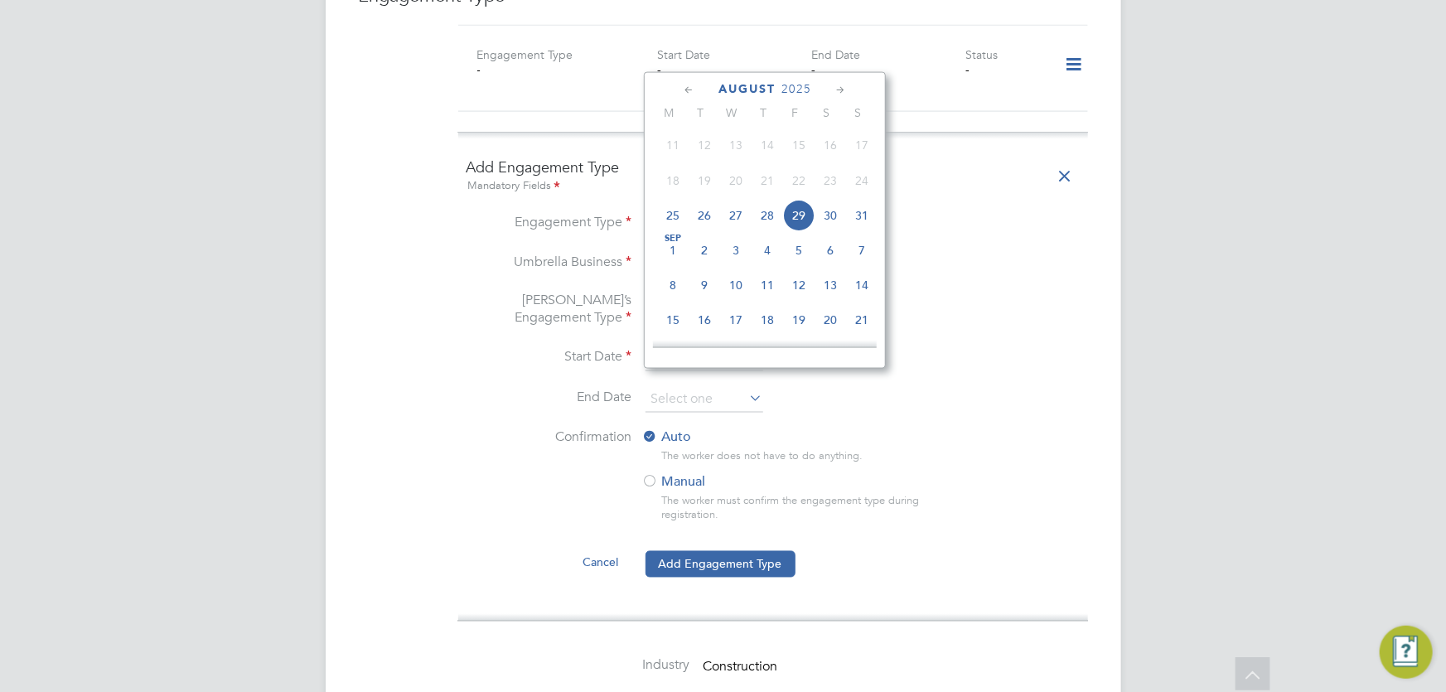
click at [844, 86] on icon at bounding box center [841, 90] width 16 height 18
click at [865, 258] on span "28" at bounding box center [861, 249] width 31 height 31
type input "28 Sep 2025"
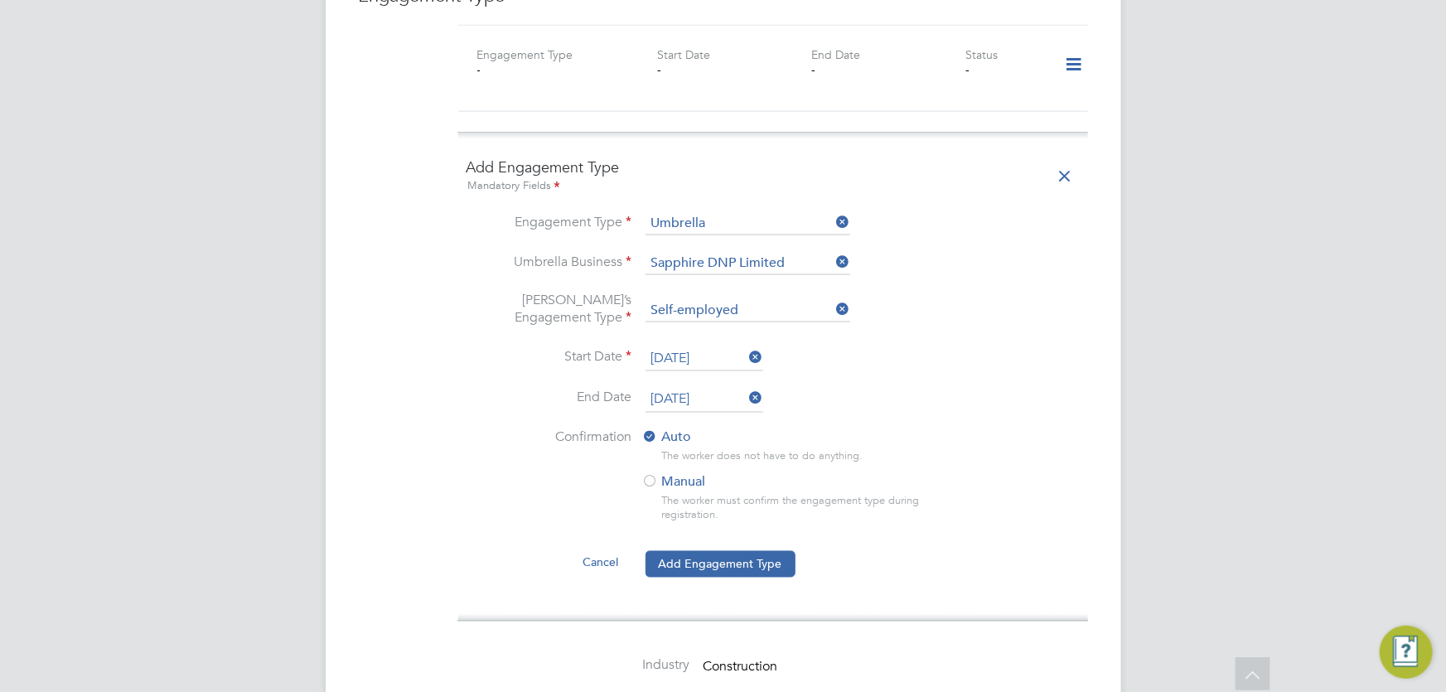
click at [747, 387] on icon at bounding box center [747, 398] width 0 height 23
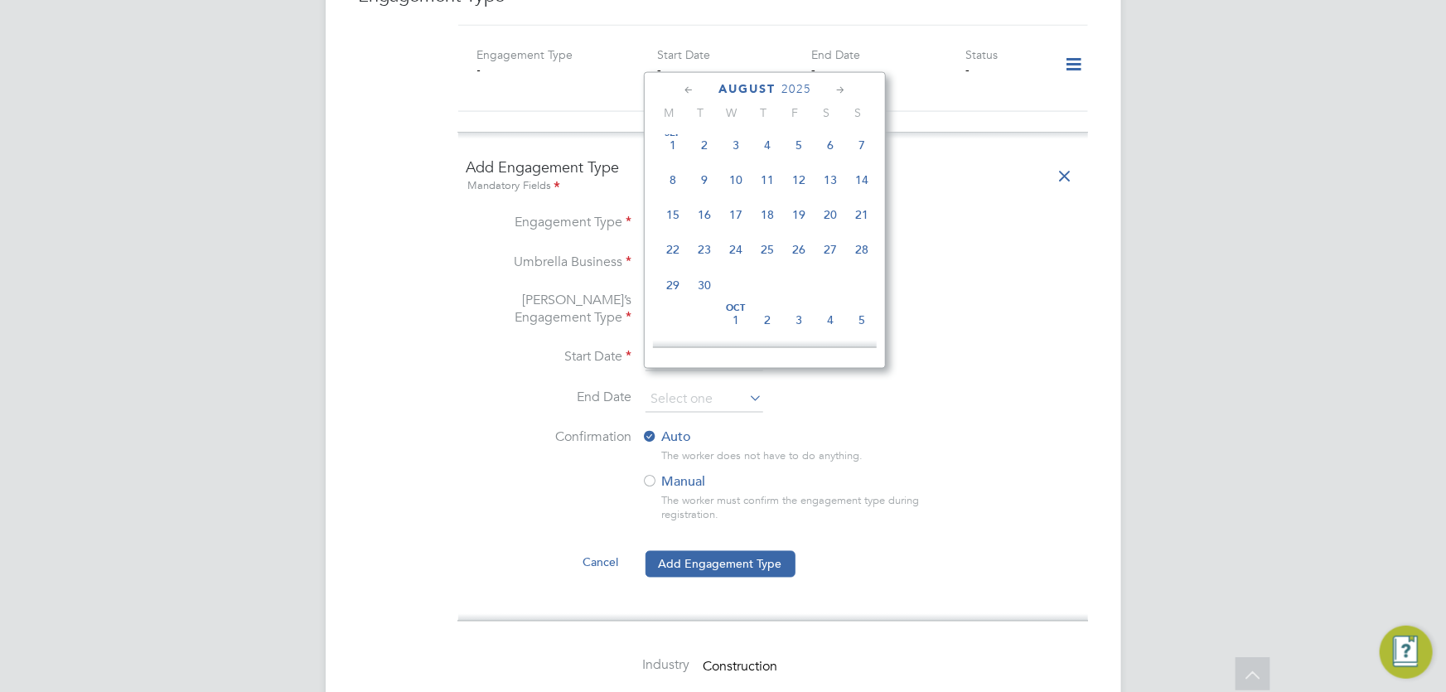
scroll to position [635, 0]
click at [791, 87] on span "2025" at bounding box center [797, 89] width 30 height 14
click at [862, 246] on span "2031" at bounding box center [861, 247] width 31 height 31
click at [767, 249] on span "31" at bounding box center [767, 247] width 31 height 31
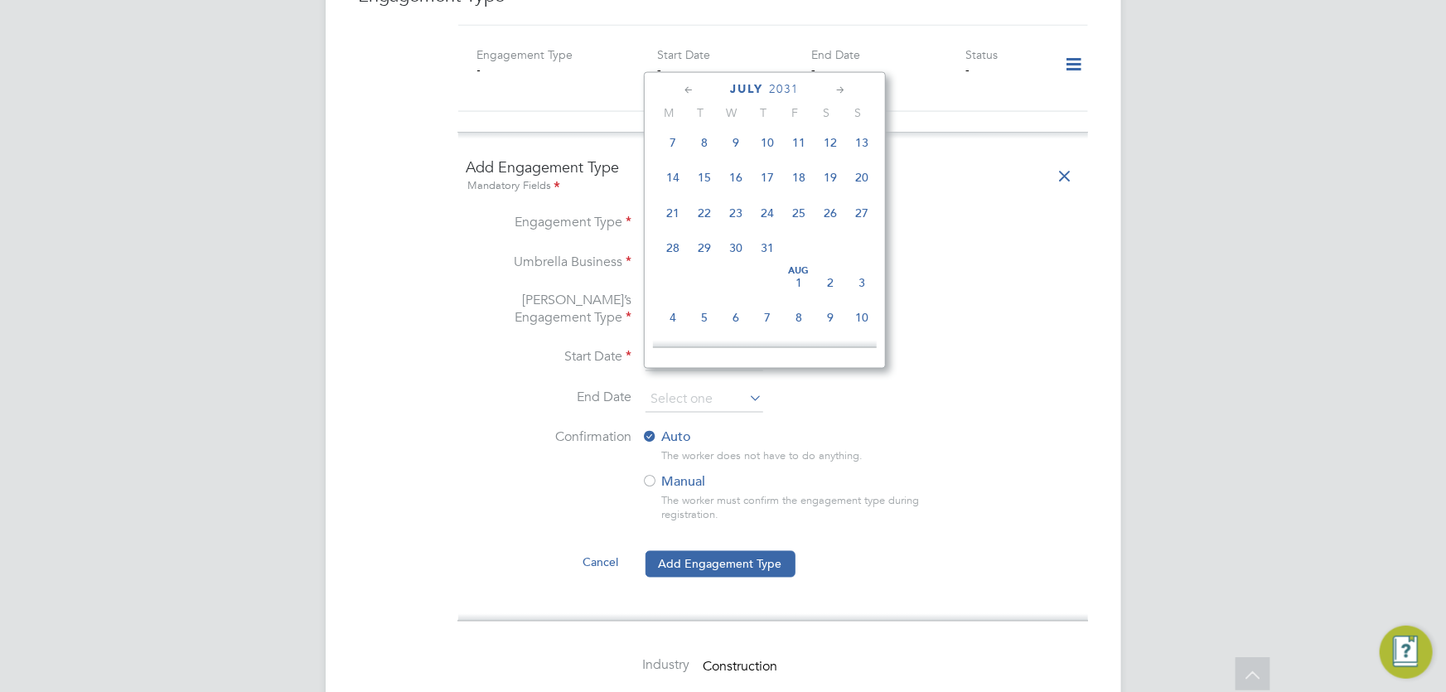
type input "31 Jul 2031"
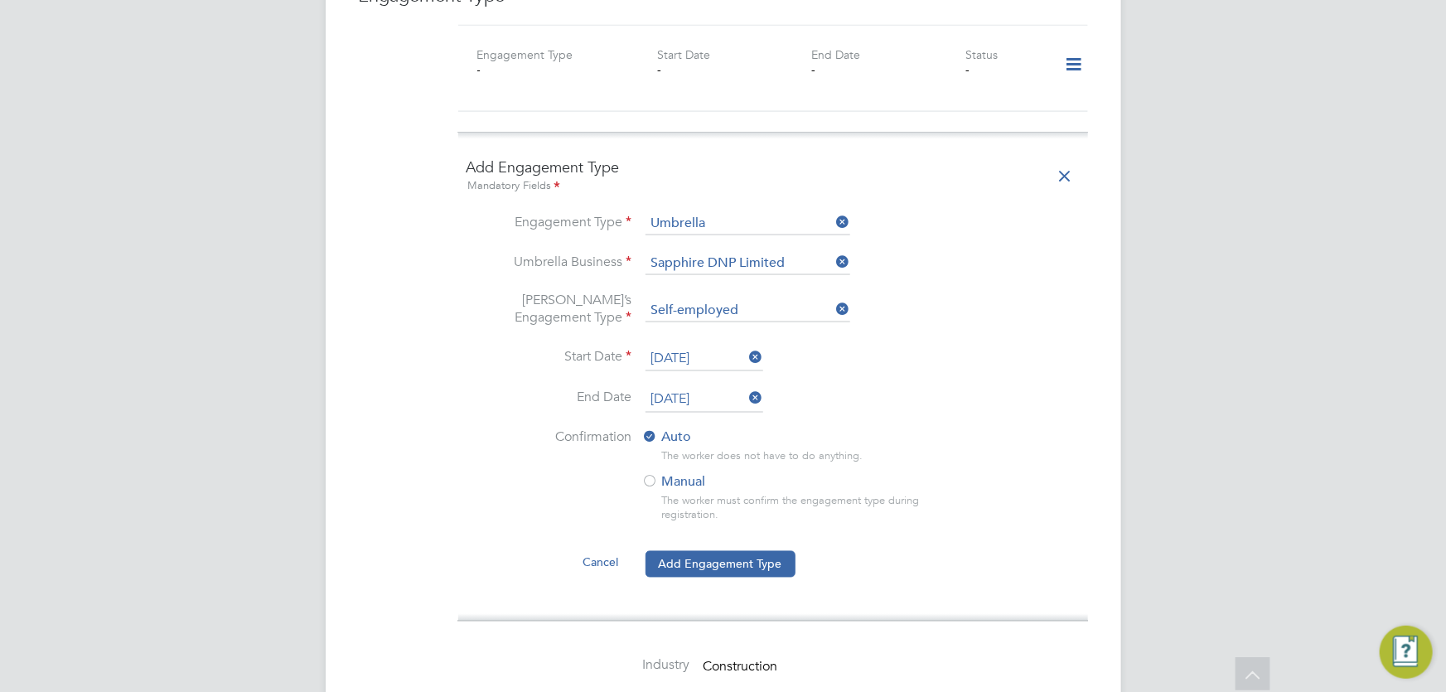
scroll to position [1356, 0]
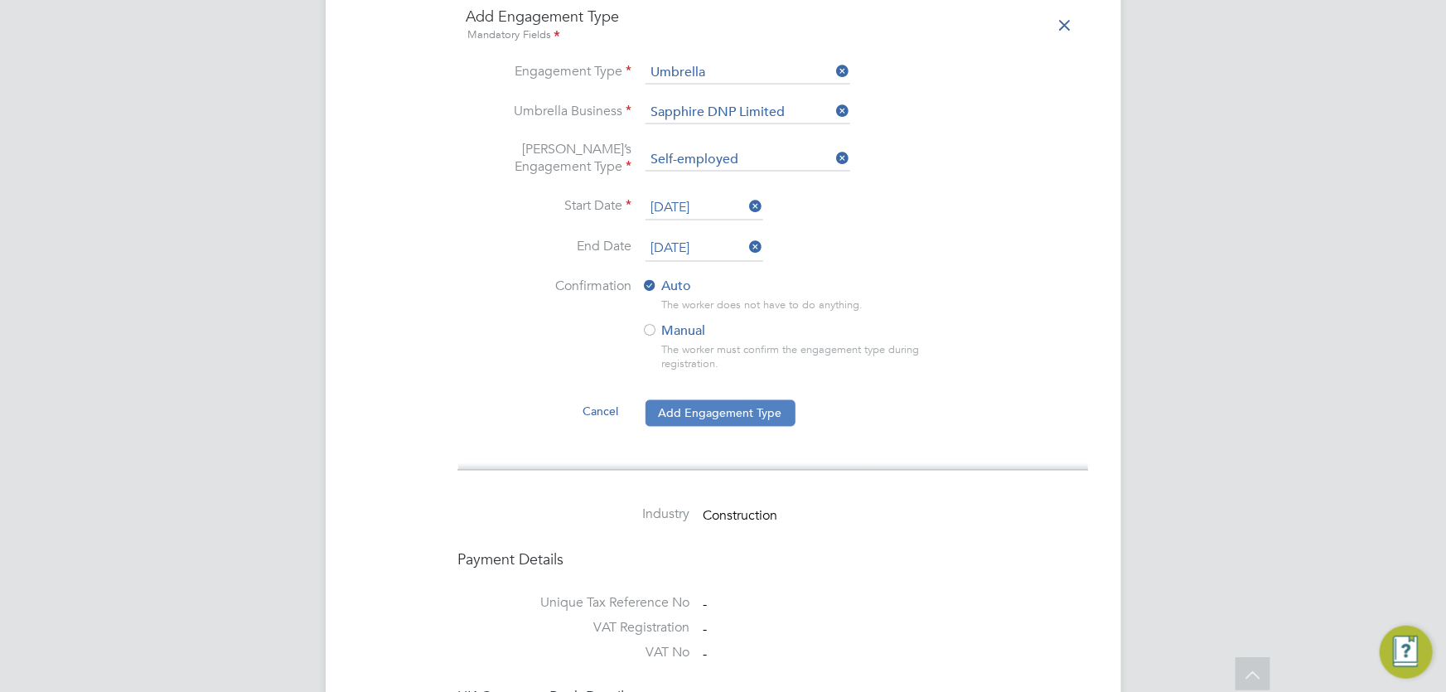
click at [711, 400] on button "Add Engagement Type" at bounding box center [721, 413] width 150 height 27
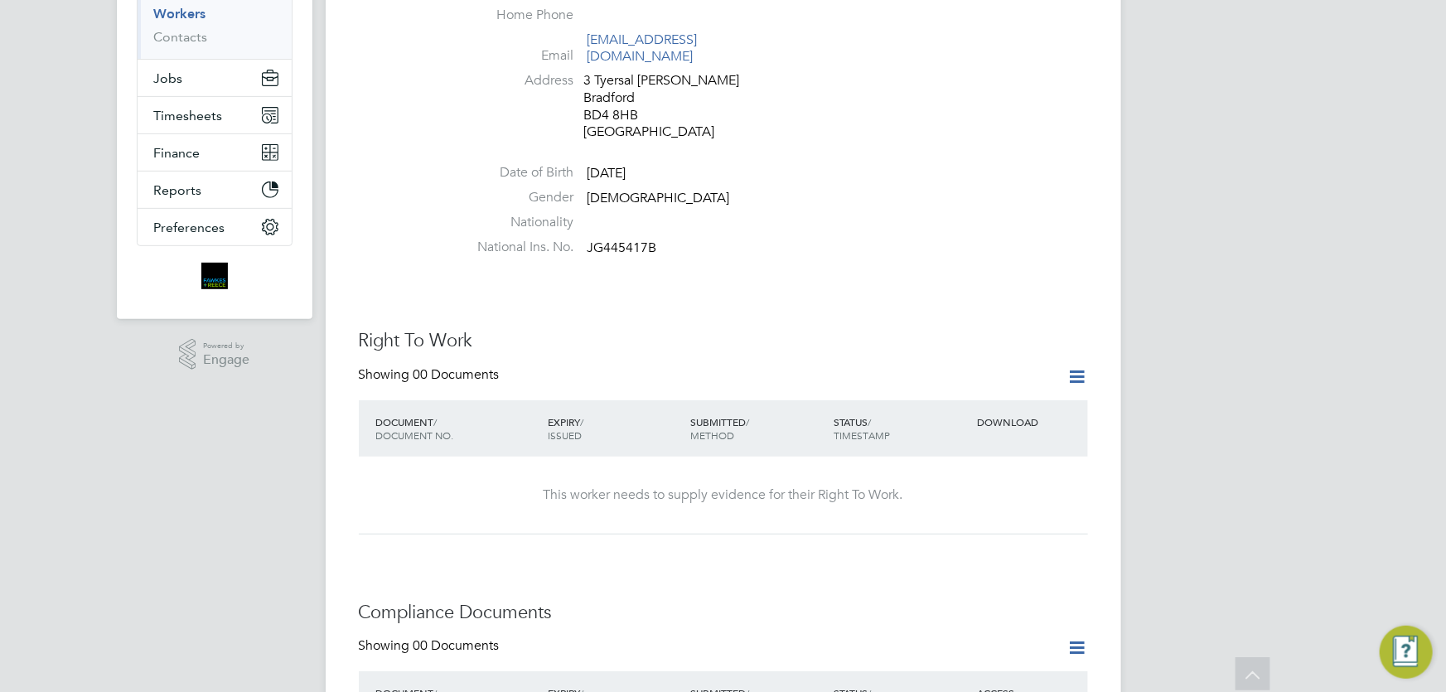
scroll to position [0, 0]
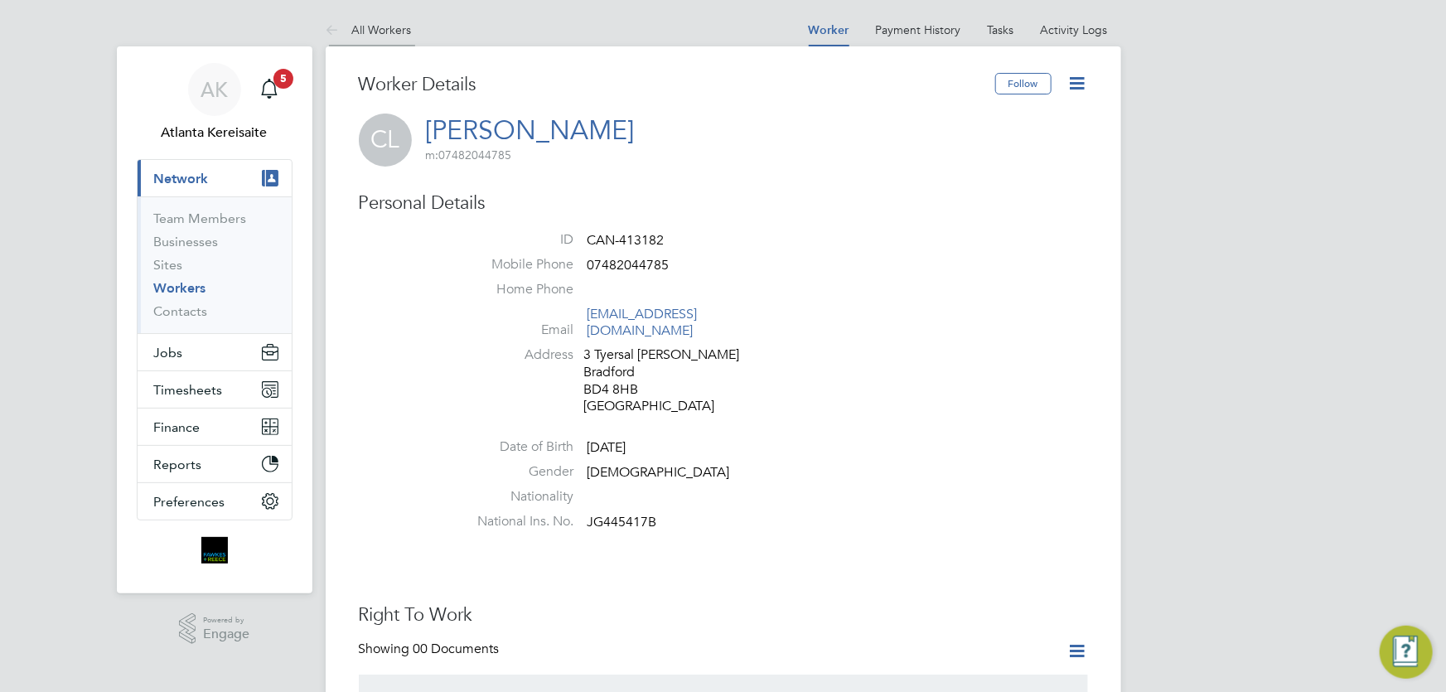
click at [329, 27] on icon at bounding box center [336, 31] width 21 height 21
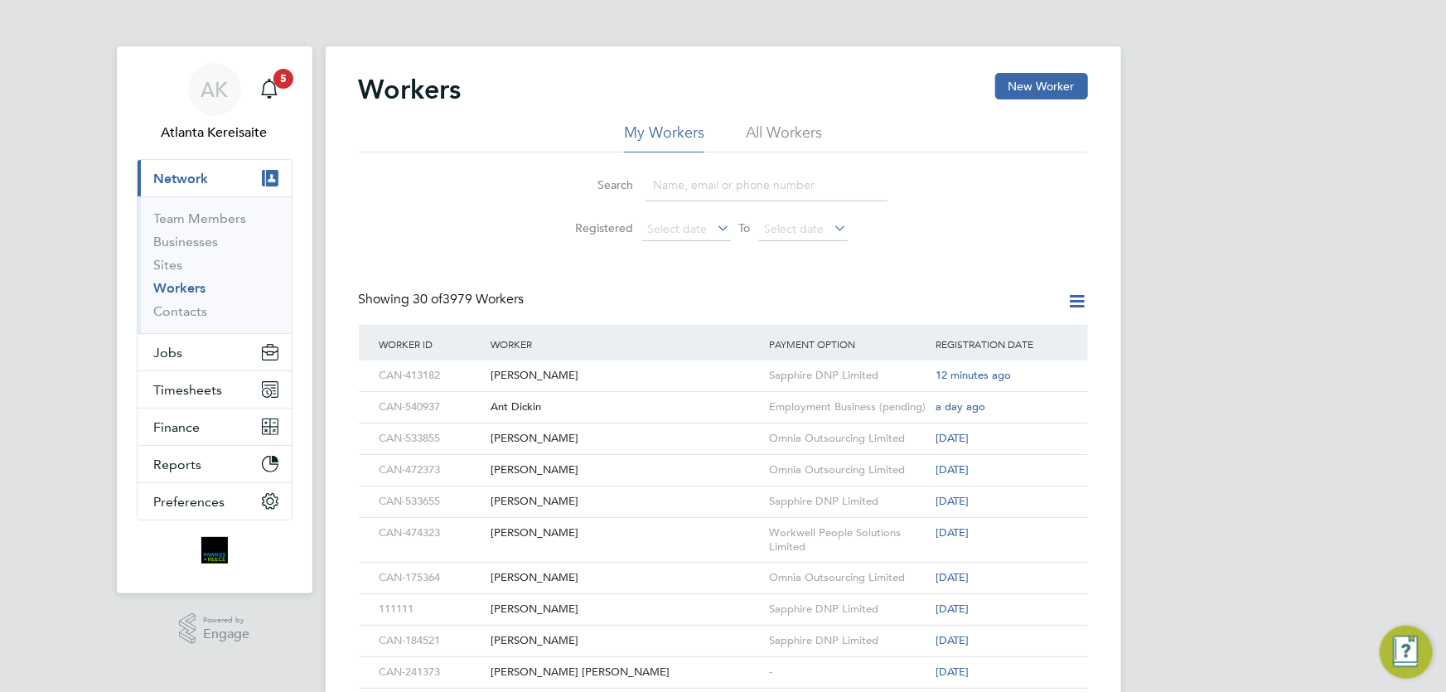
click at [505, 233] on div "Search Registered Select date To Select date" at bounding box center [723, 200] width 729 height 97
click at [605, 376] on div "Chris Lamb" at bounding box center [625, 376] width 278 height 31
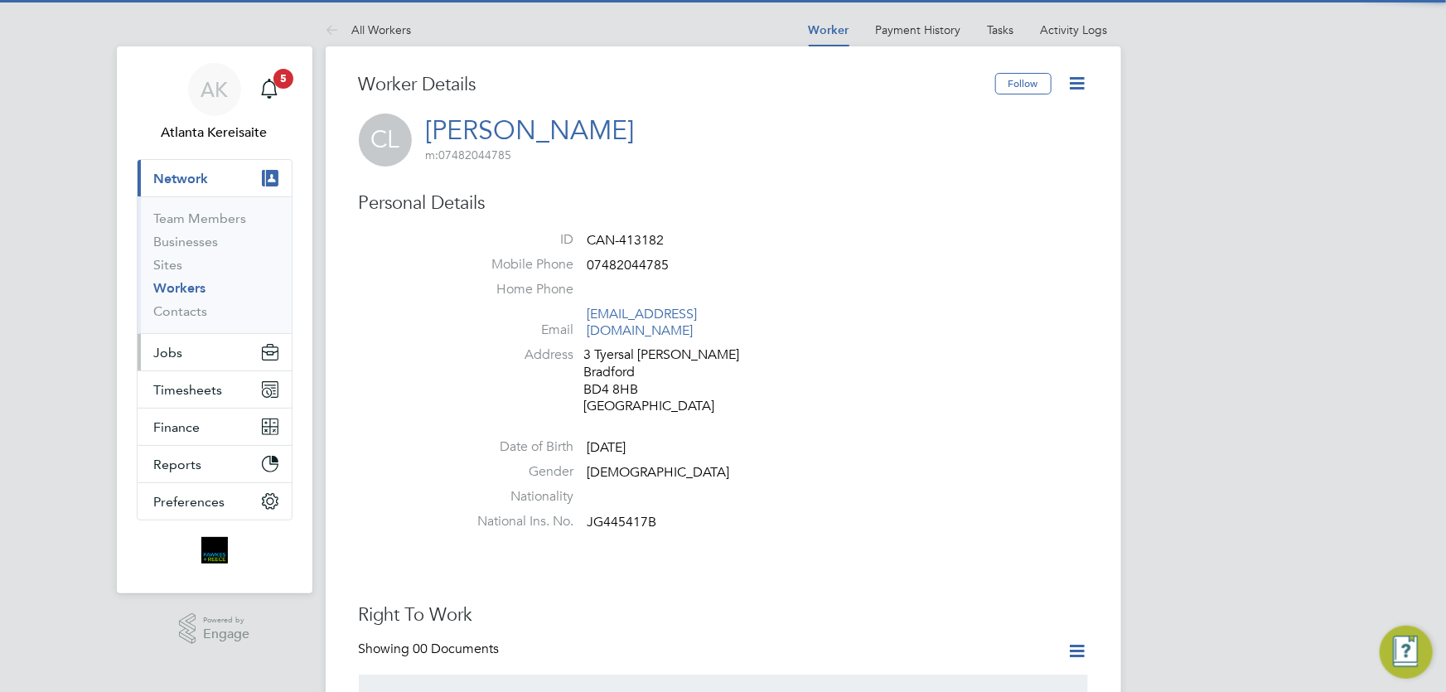
click at [194, 355] on button "Jobs" at bounding box center [215, 352] width 154 height 36
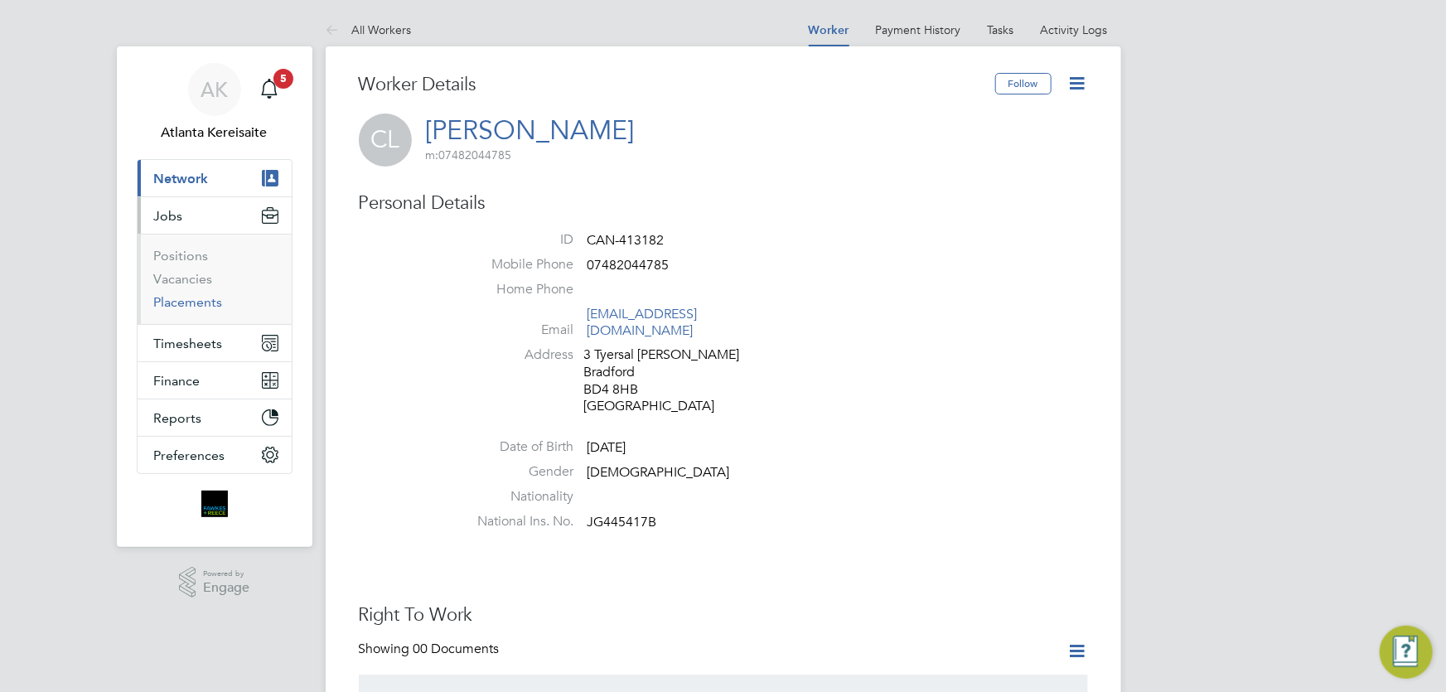
click at [204, 296] on link "Placements" at bounding box center [188, 302] width 69 height 16
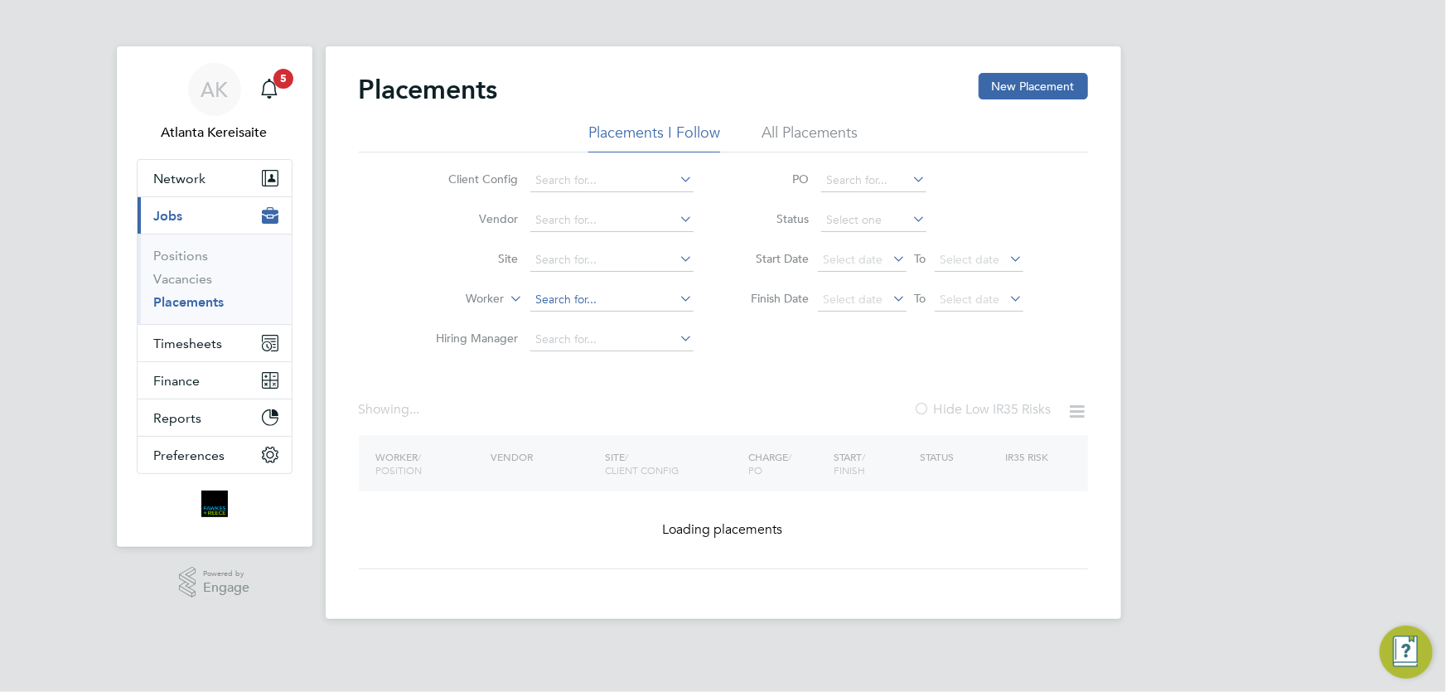
click at [561, 301] on input at bounding box center [611, 299] width 163 height 23
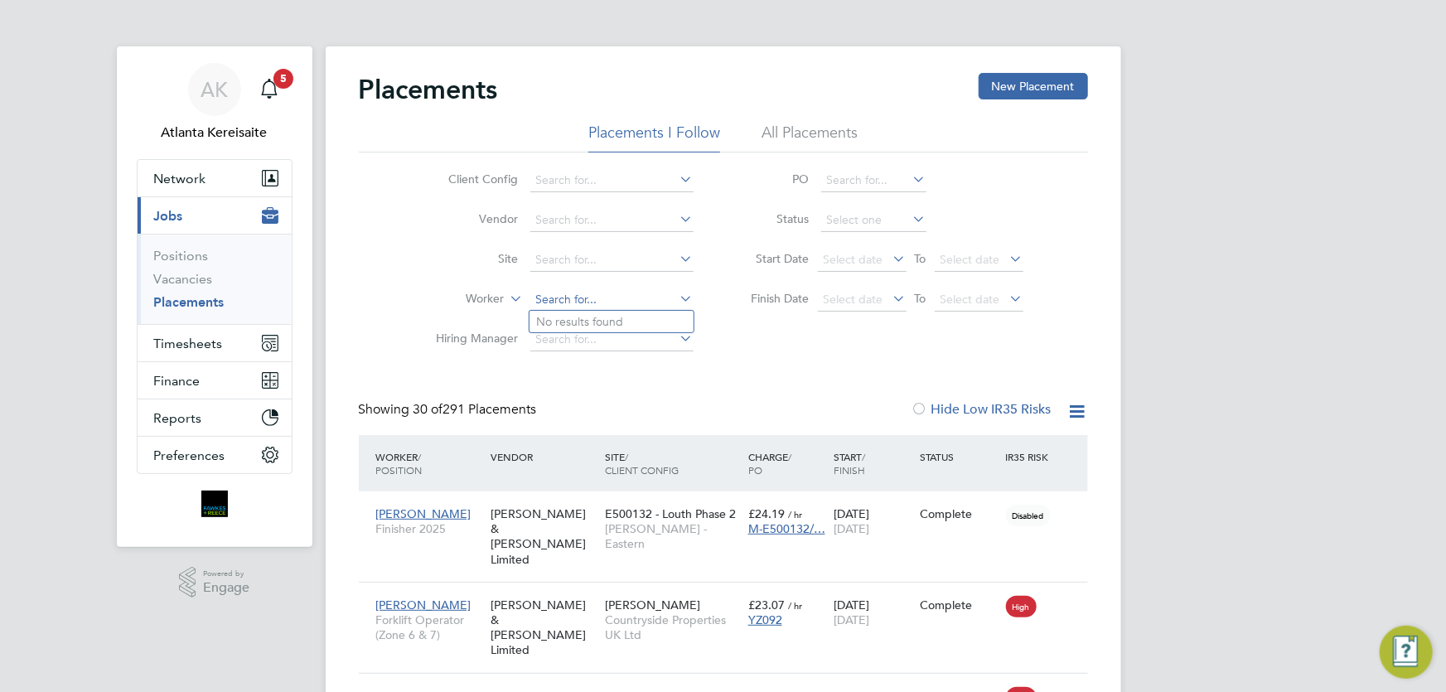
click at [577, 293] on input at bounding box center [611, 299] width 163 height 23
click at [612, 380] on li "[PERSON_NAME] amb" at bounding box center [616, 390] width 172 height 22
type input "[PERSON_NAME]"
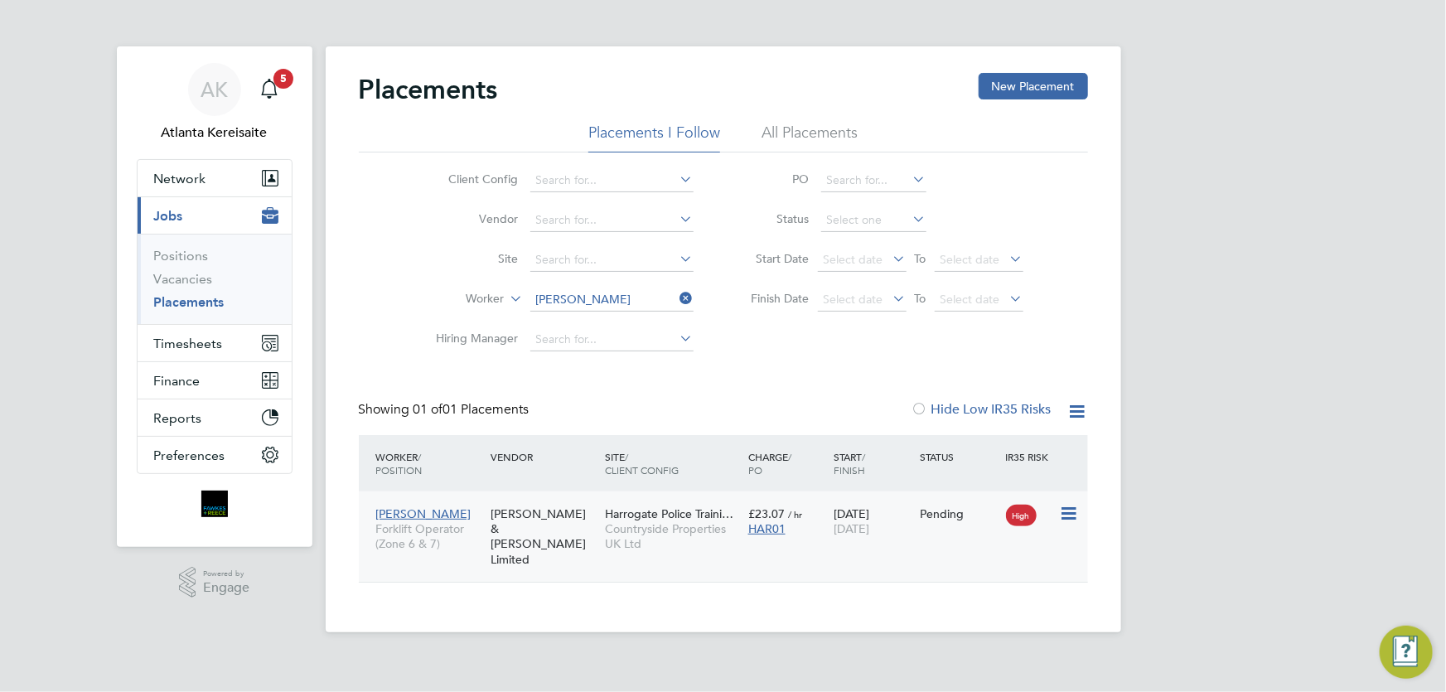
click at [915, 559] on div "[PERSON_NAME] Forklift Operator (Zone 6 & 7) [PERSON_NAME] & [PERSON_NAME] Limi…" at bounding box center [723, 536] width 729 height 90
click at [841, 557] on div "[PERSON_NAME] Forklift Operator (Zone 6 & 7) [PERSON_NAME] & [PERSON_NAME] Limi…" at bounding box center [723, 536] width 729 height 90
click at [811, 556] on div "[PERSON_NAME] Forklift Operator (Zone 6 & 7) [PERSON_NAME] & [PERSON_NAME] Limi…" at bounding box center [723, 536] width 729 height 90
click at [506, 532] on div "[PERSON_NAME] & [PERSON_NAME] Limited" at bounding box center [543, 536] width 114 height 77
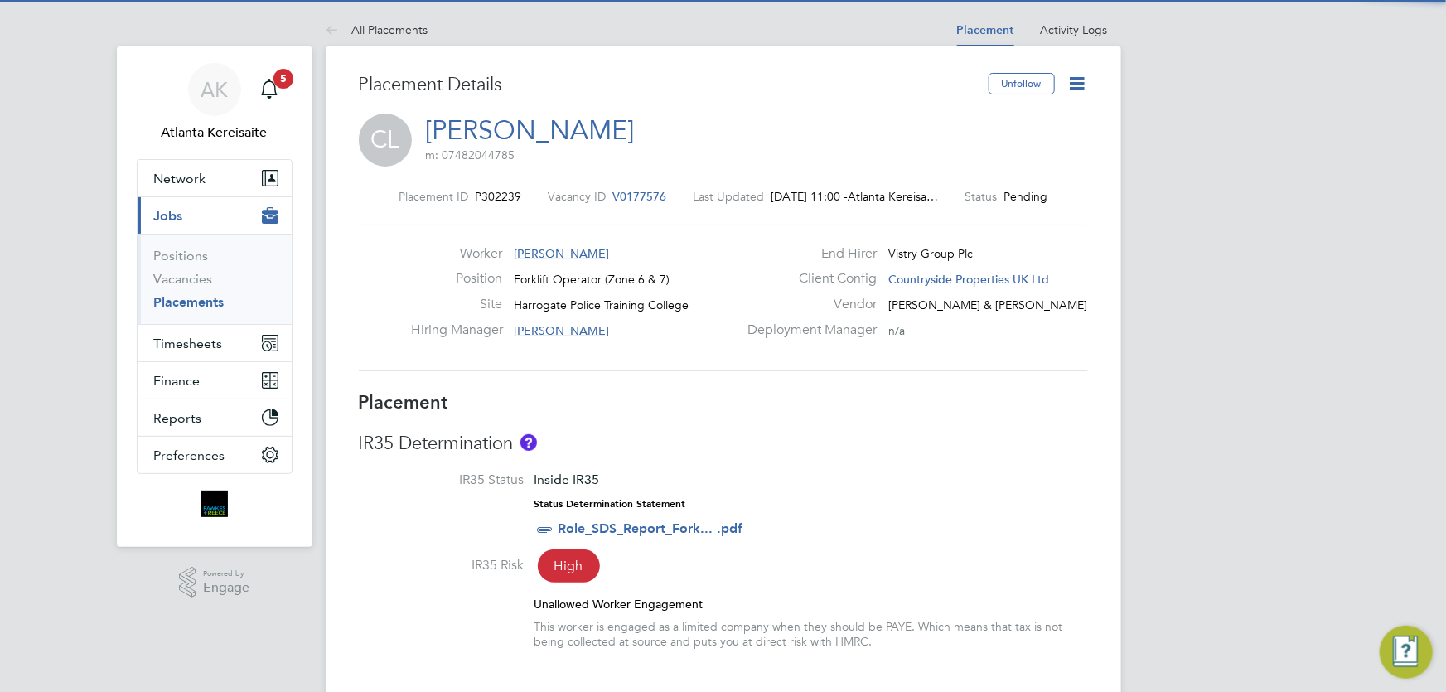
click at [1082, 83] on icon at bounding box center [1077, 83] width 21 height 21
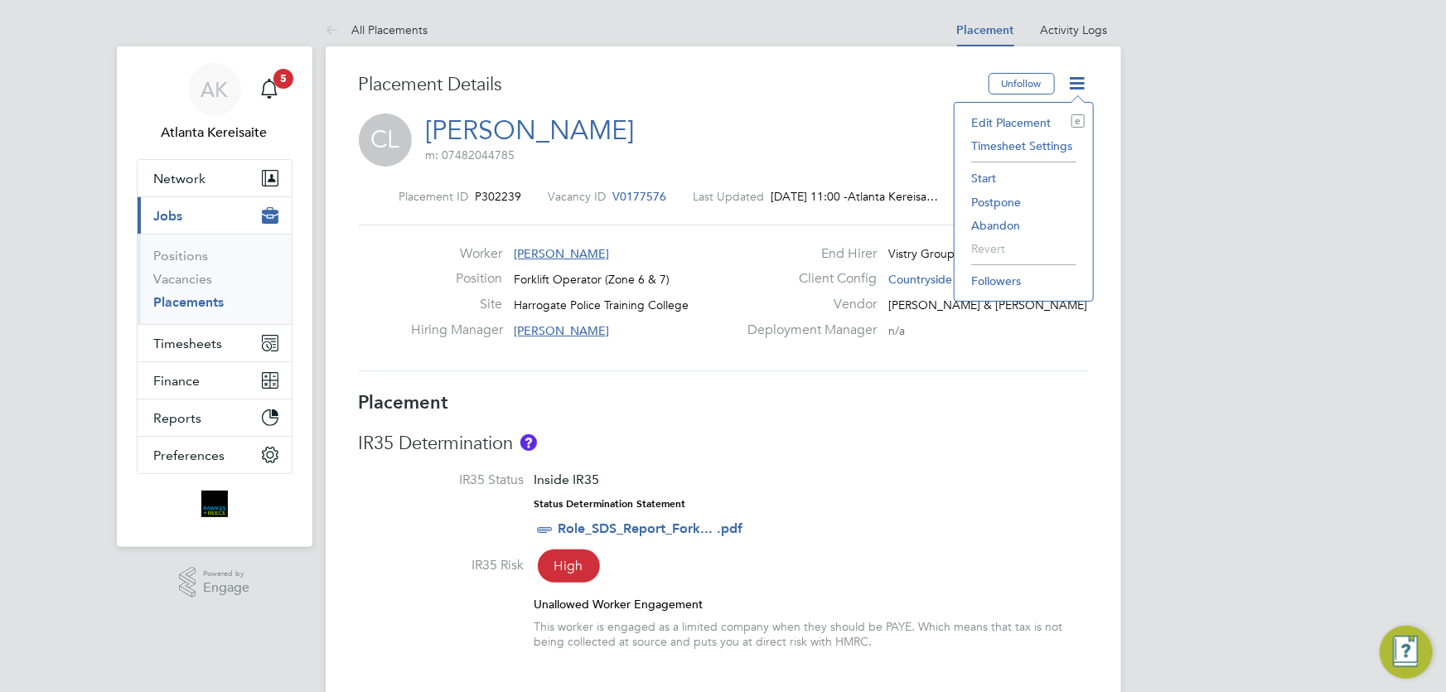
click at [988, 174] on li "Start" at bounding box center [1024, 178] width 122 height 23
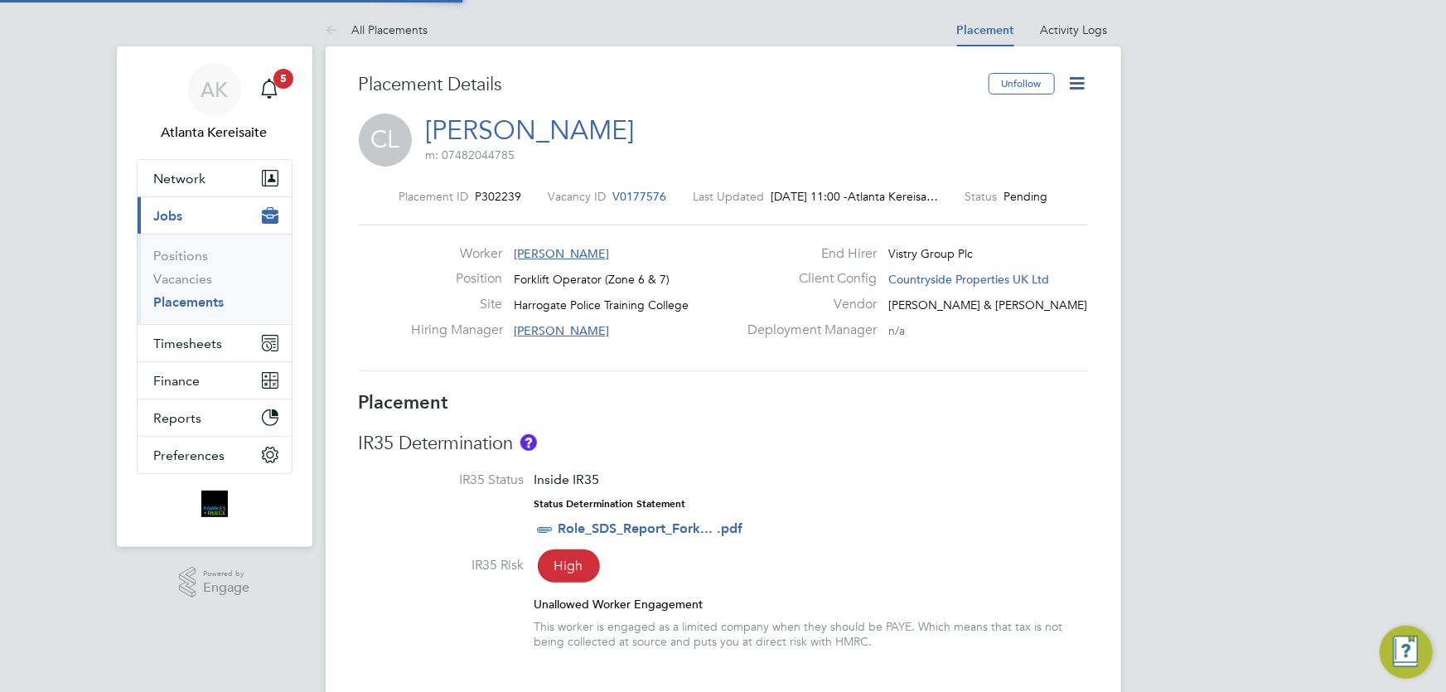
scroll to position [8, 8]
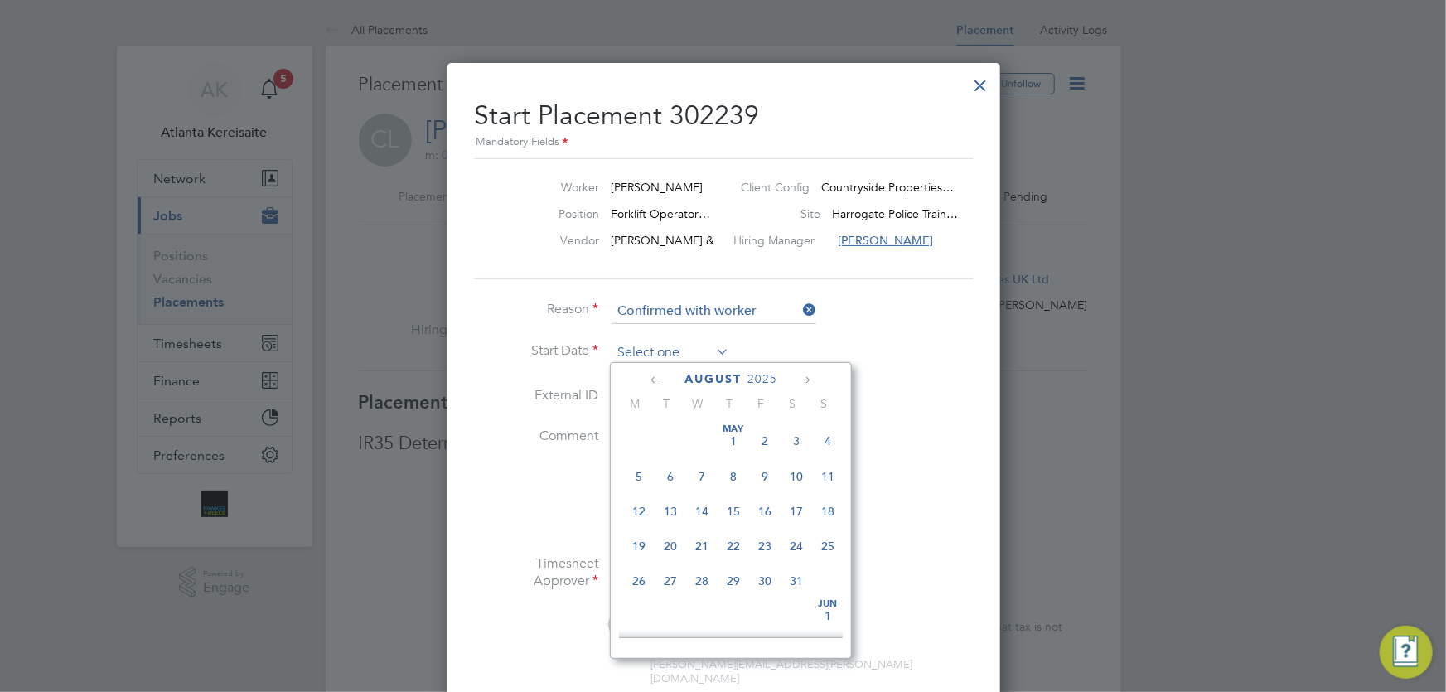
click at [661, 350] on input at bounding box center [671, 353] width 118 height 25
click at [702, 511] on span "27" at bounding box center [701, 505] width 31 height 31
type input "27 Aug 2025"
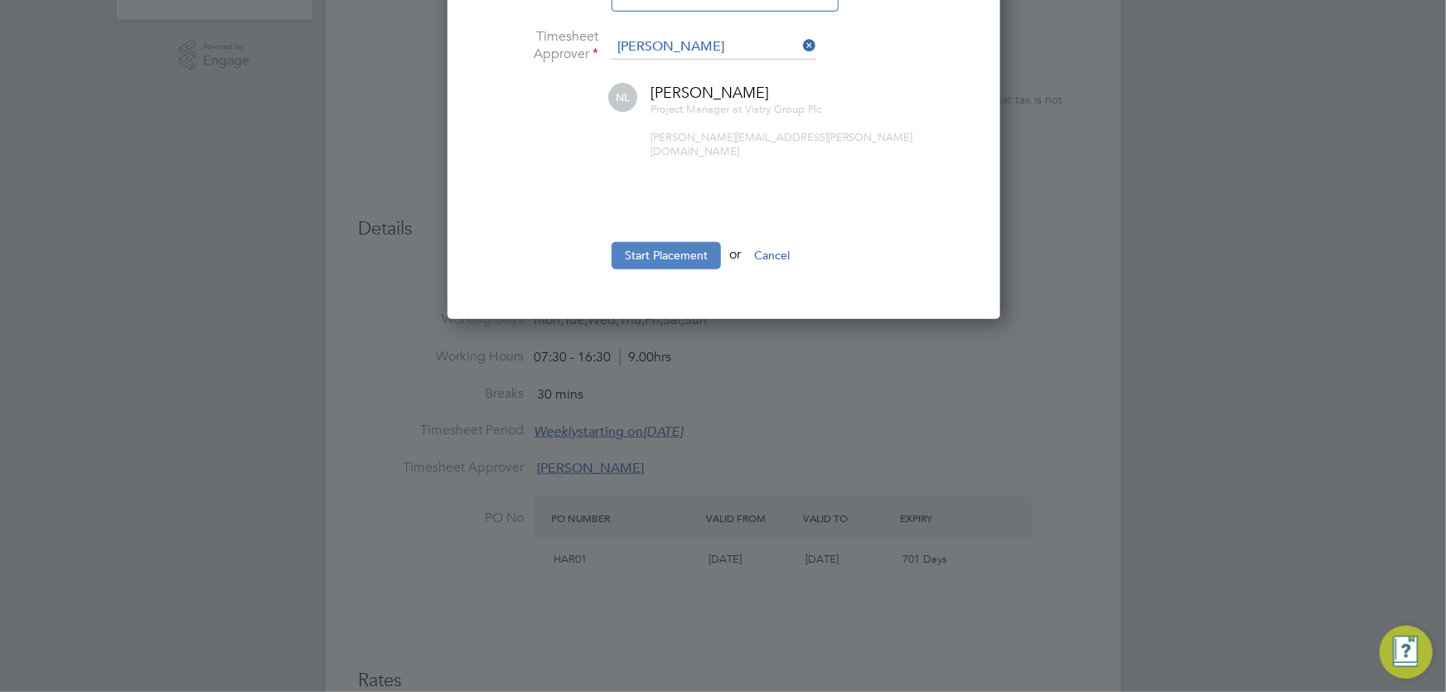
click at [675, 242] on button "Start Placement" at bounding box center [666, 255] width 109 height 27
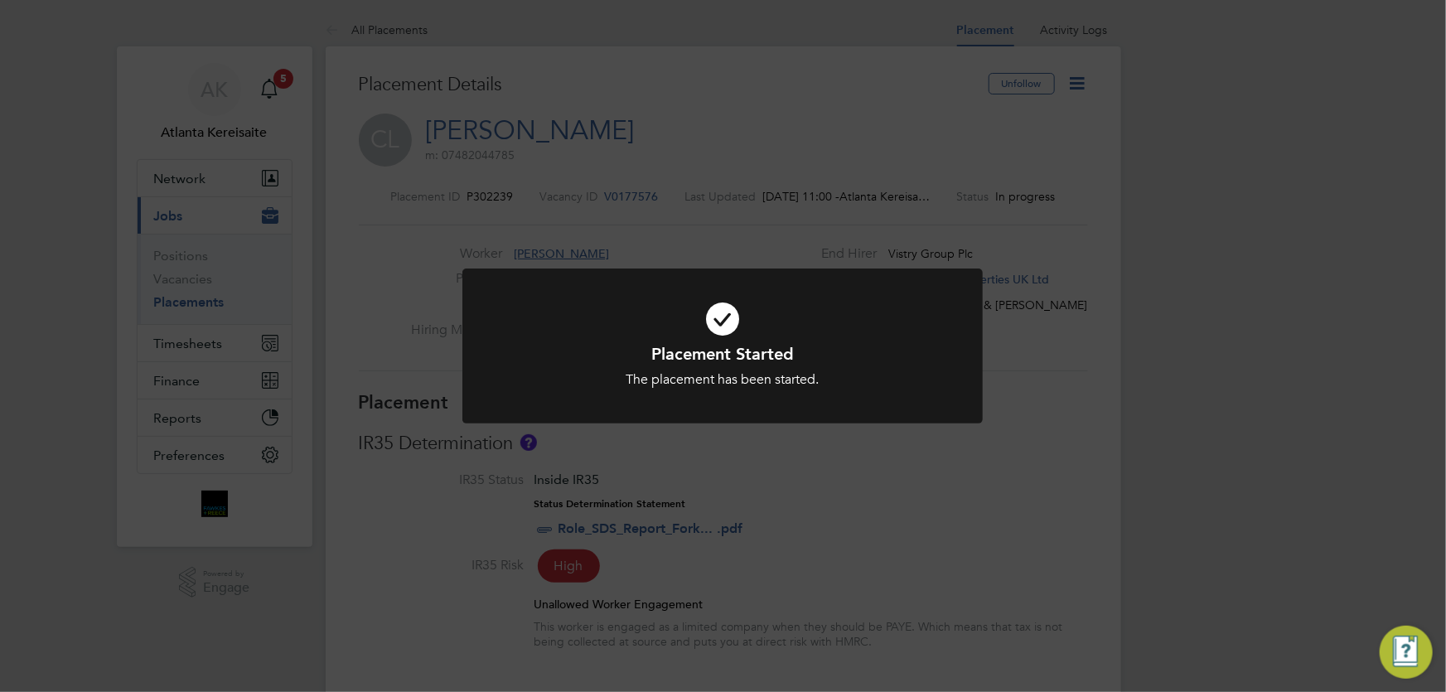
click at [1082, 83] on div "Placement Started The placement has been started. Cancel Okay" at bounding box center [723, 346] width 1446 height 692
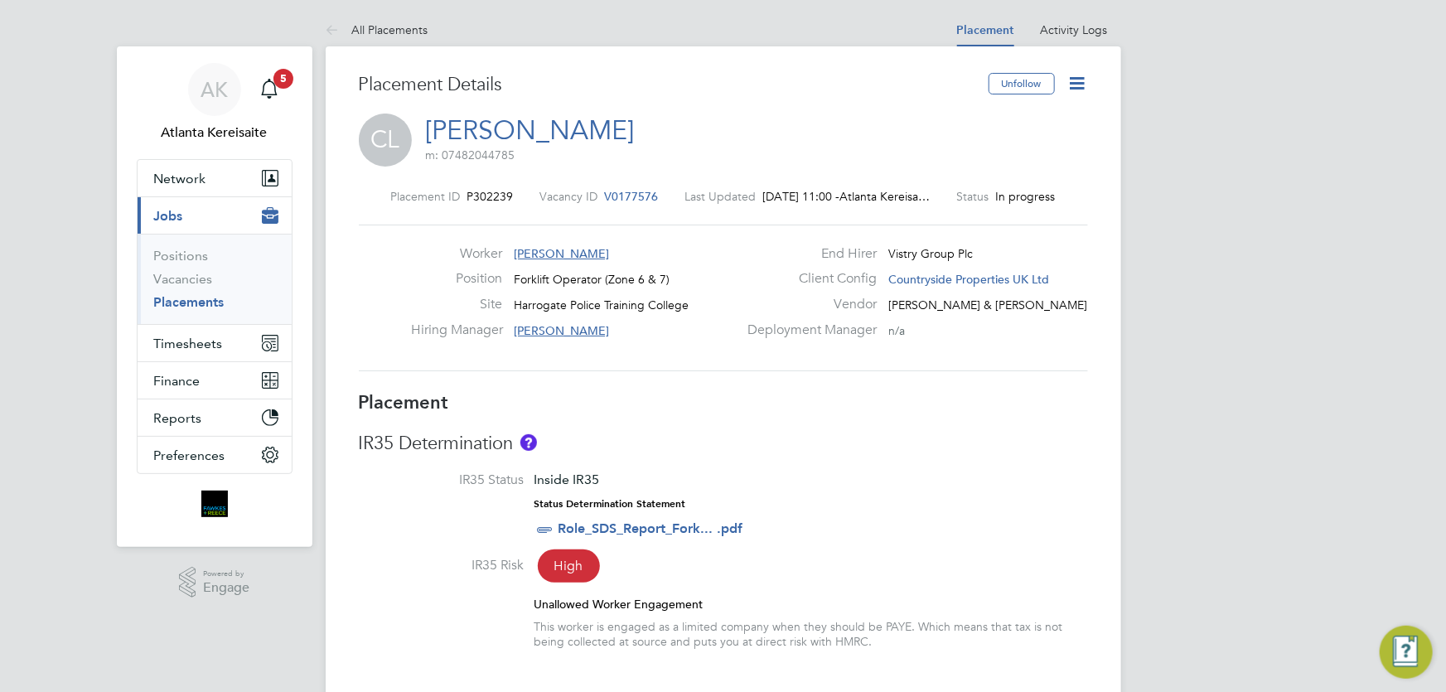
click at [1077, 88] on icon at bounding box center [1077, 83] width 21 height 21
click at [997, 122] on li "Edit Placement e" at bounding box center [1024, 122] width 122 height 23
type input "Nathan Lunn"
type input "27 Aug 2025"
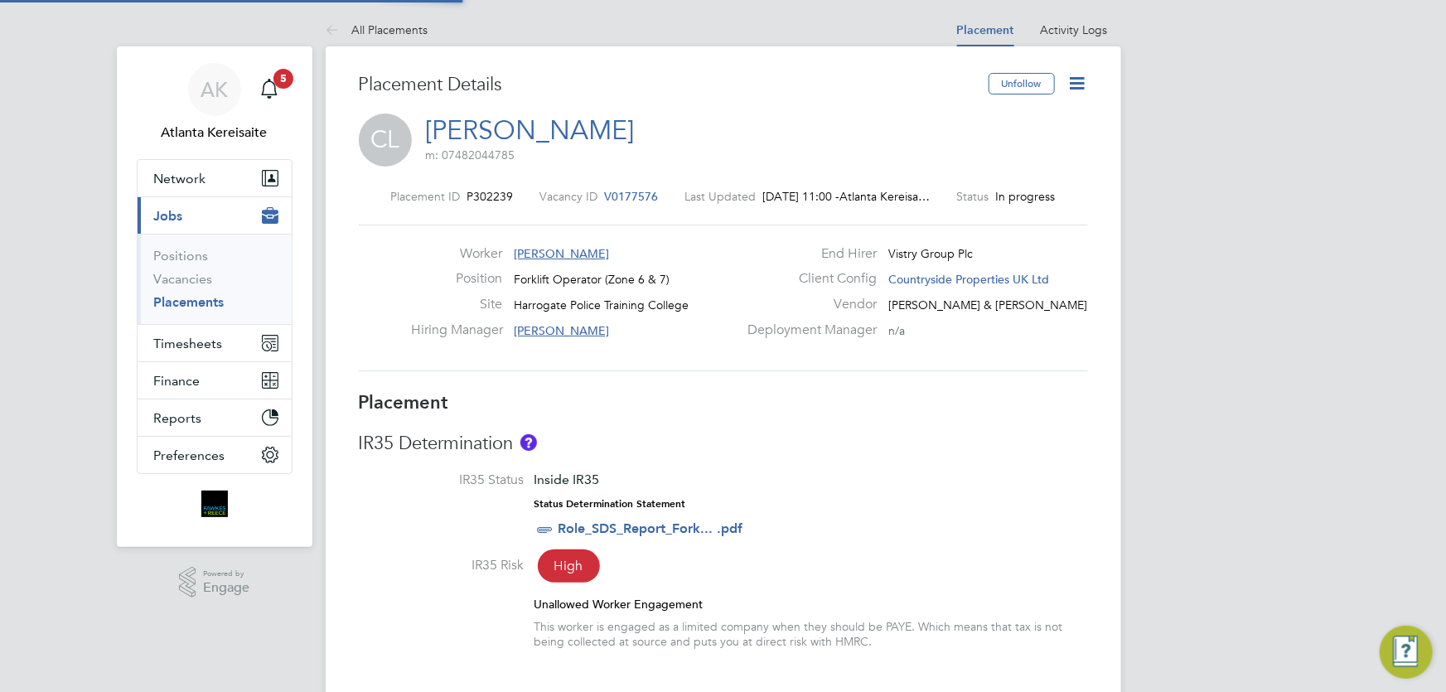
type input "[DATE]"
type input "07:30"
type input "16:30"
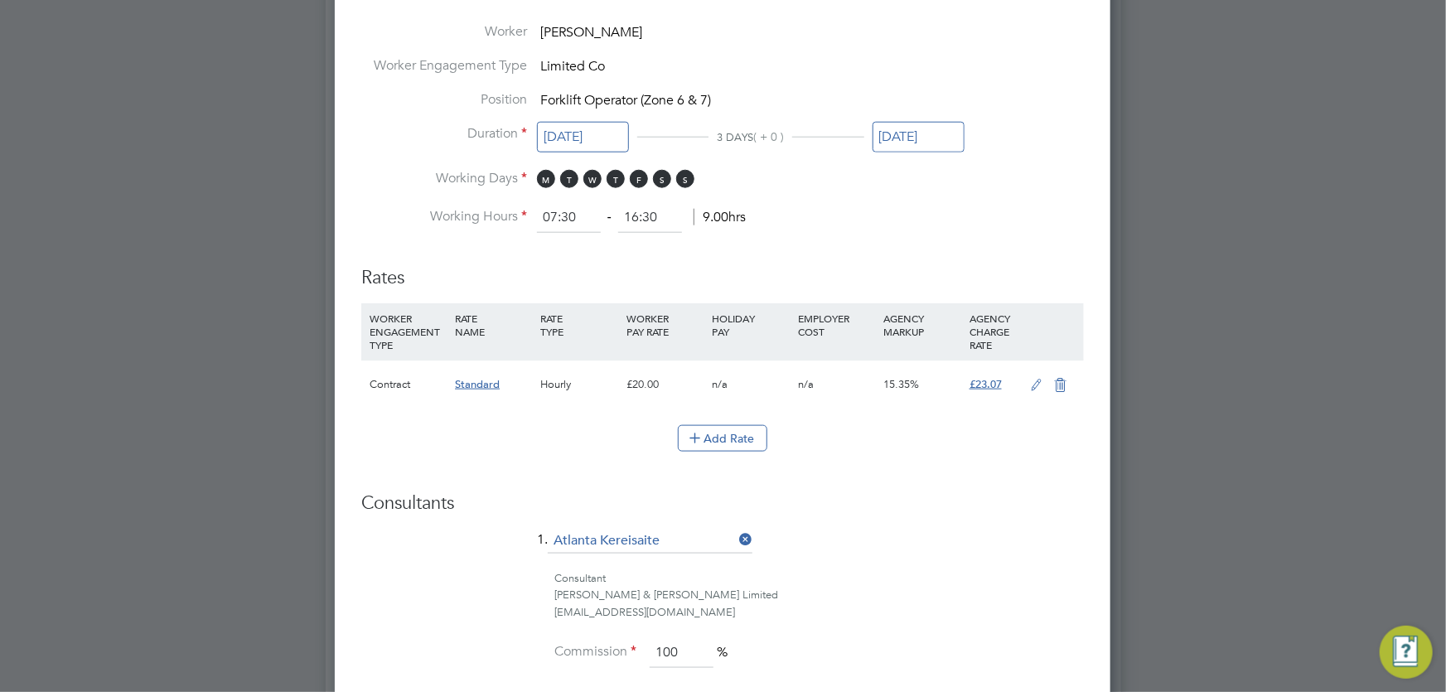
click at [1040, 380] on icon at bounding box center [1037, 385] width 21 height 13
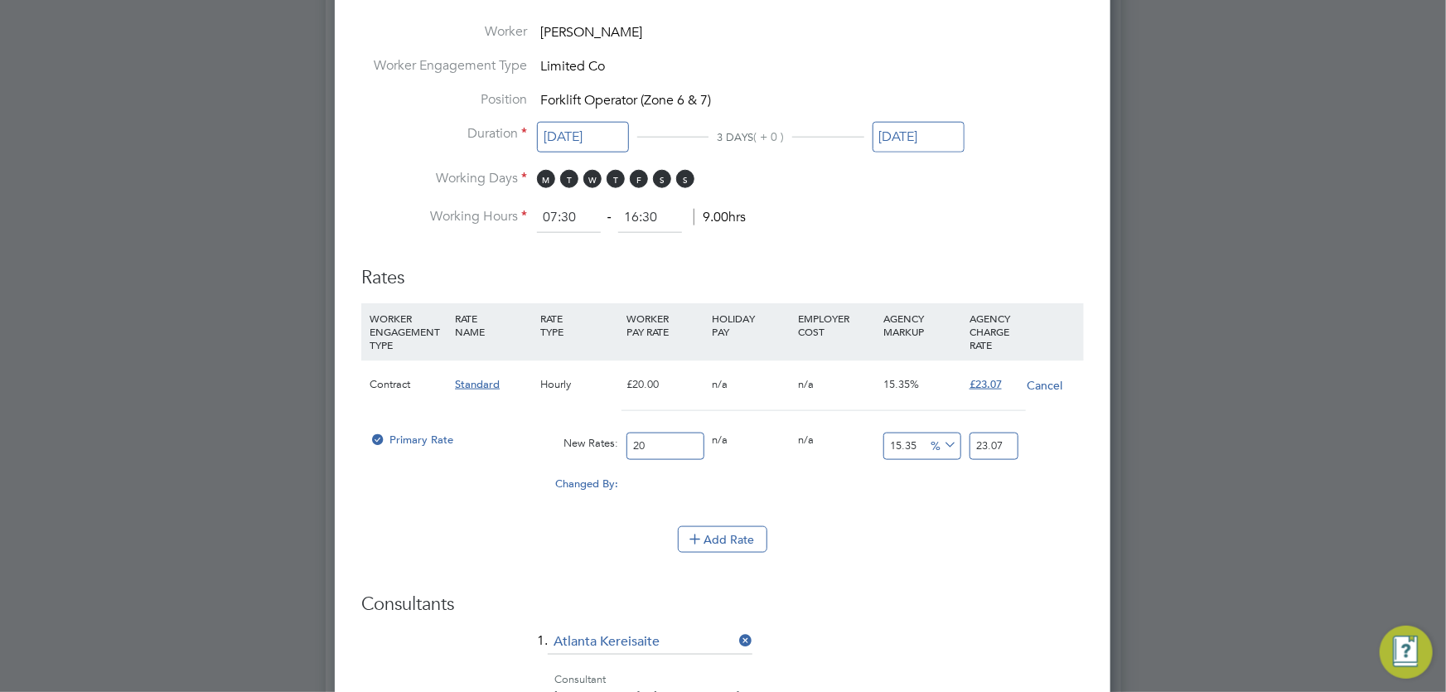
click at [638, 441] on input "20" at bounding box center [665, 446] width 77 height 27
type input "21"
type input "24.2235"
type input "21"
drag, startPoint x: 977, startPoint y: 443, endPoint x: 1048, endPoint y: 448, distance: 70.6
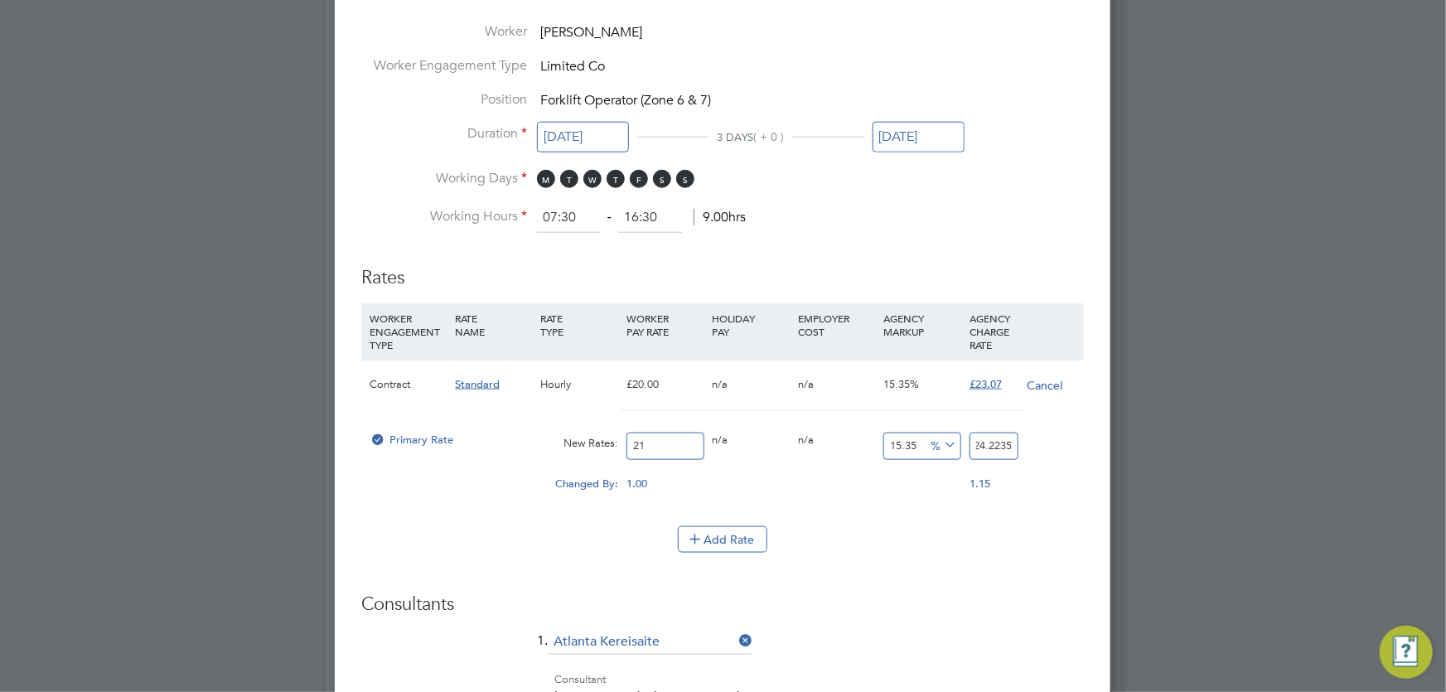
click at [1048, 448] on div "Primary Rate New Rates: 21 0 n/a 0 n/a 15.35 3.2235 % 24.2235" at bounding box center [722, 446] width 723 height 44
type input "-90.47619047619048"
type input "2"
type input "9.523809523809524"
type input "23.0"
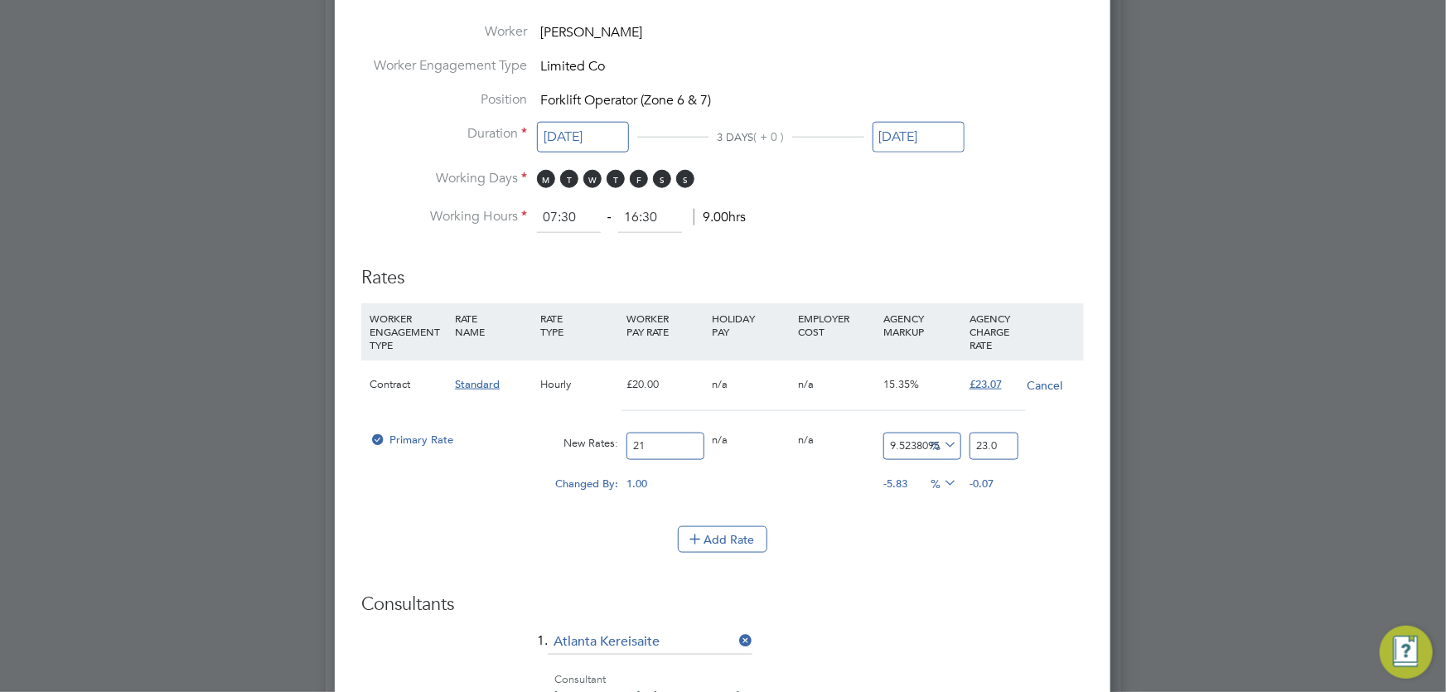
type input "9.857142857142858"
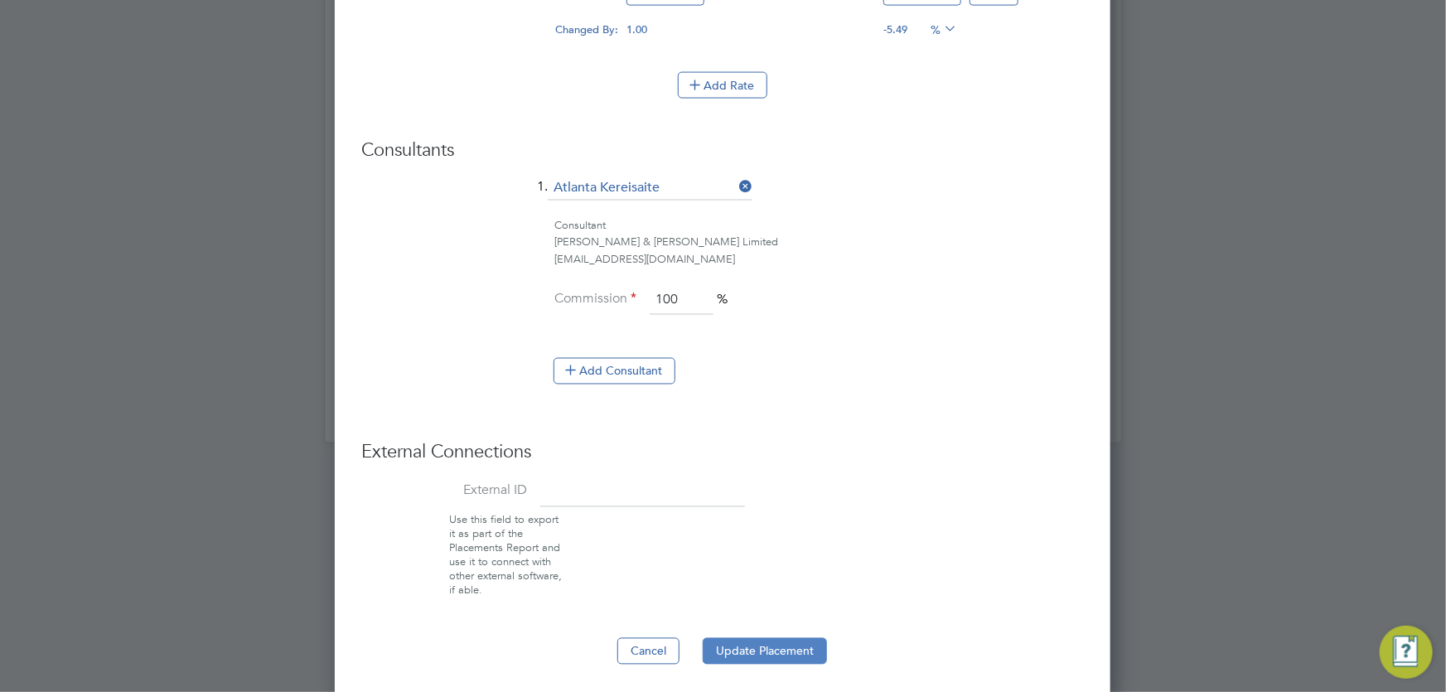
type input "23.07"
click at [791, 638] on button "Update Placement" at bounding box center [765, 651] width 124 height 27
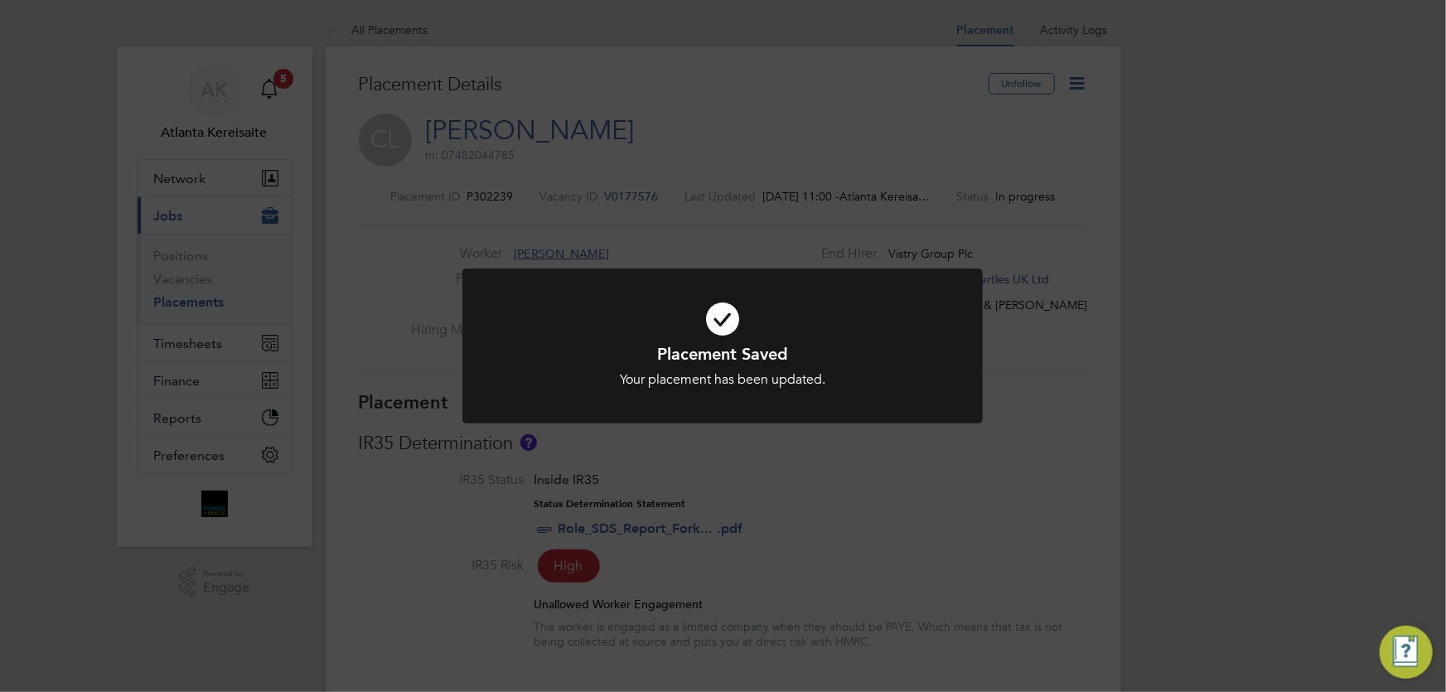
click at [639, 426] on div "Placement Saved Your placement has been updated. Cancel Okay" at bounding box center [722, 356] width 520 height 175
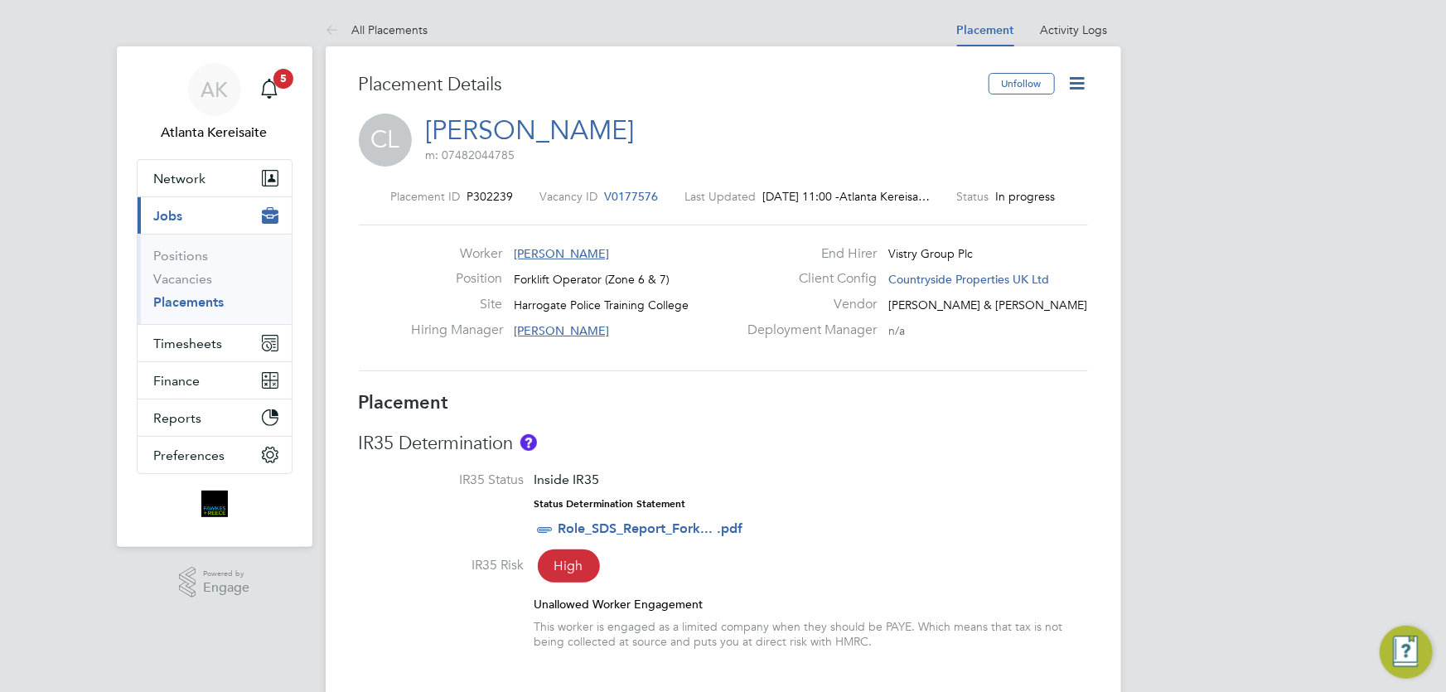
drag, startPoint x: 335, startPoint y: 26, endPoint x: 303, endPoint y: 0, distance: 40.6
click at [336, 23] on icon at bounding box center [336, 31] width 21 height 21
